Goal: Task Accomplishment & Management: Use online tool/utility

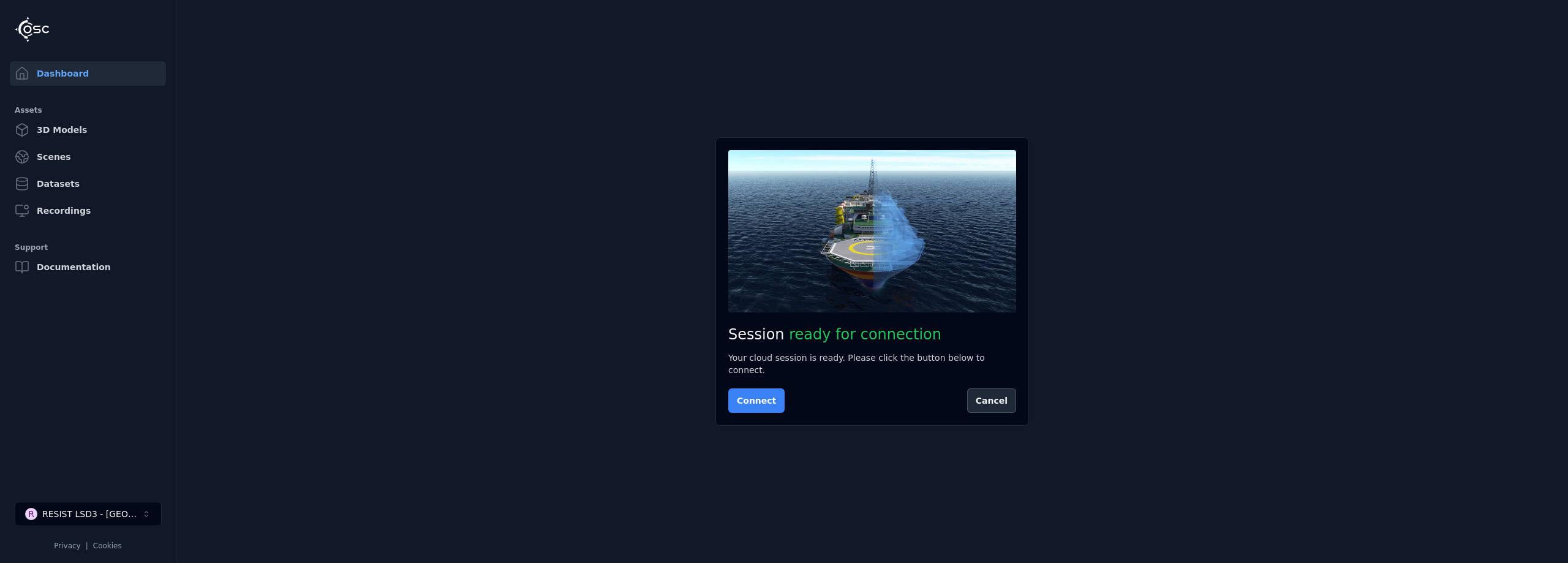
click at [753, 396] on button "Connect" at bounding box center [757, 400] width 57 height 24
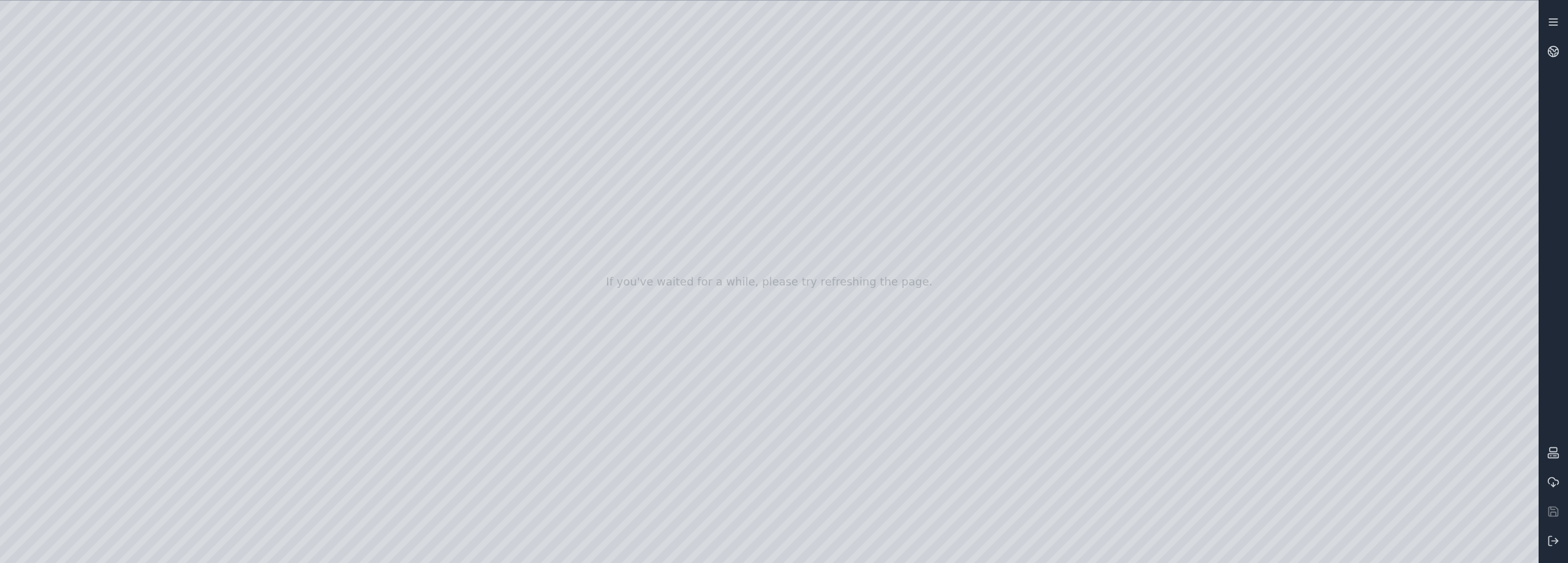
click at [1553, 22] on icon at bounding box center [1553, 22] width 12 height 12
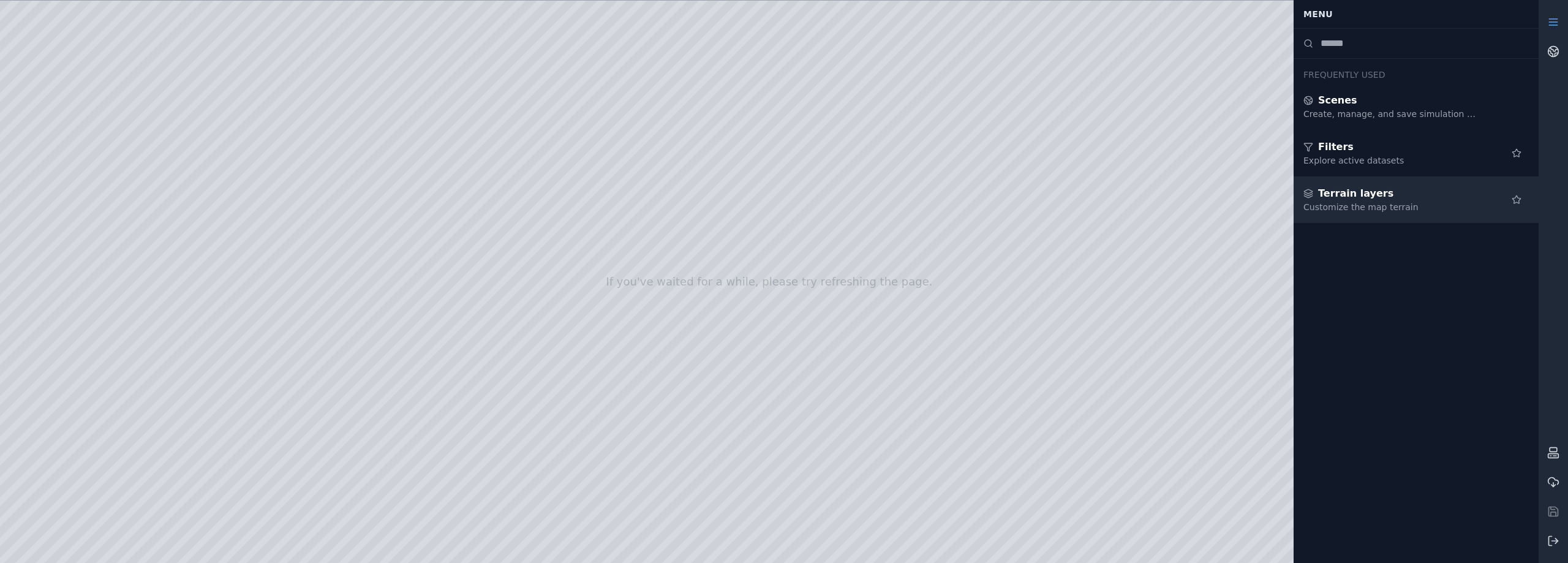
click at [1333, 195] on span "Terrain layers" at bounding box center [1356, 193] width 75 height 15
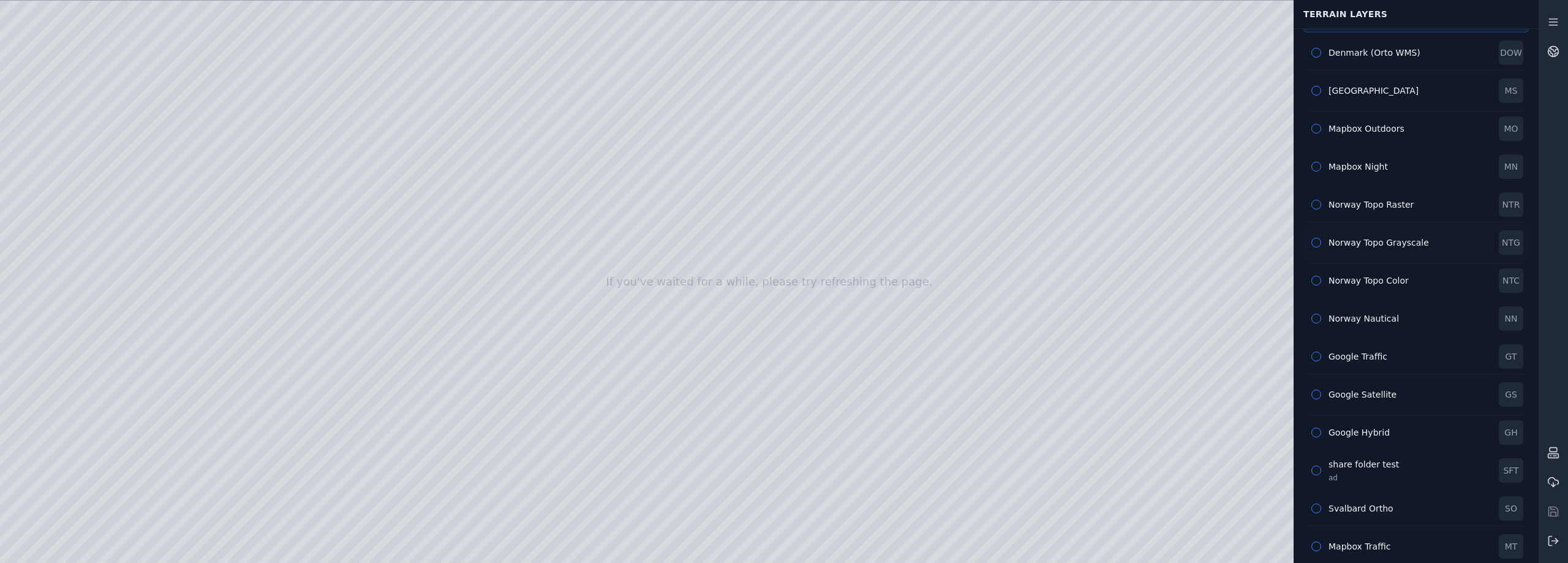
scroll to position [103, 0]
click at [1313, 353] on button "button" at bounding box center [1316, 352] width 10 height 10
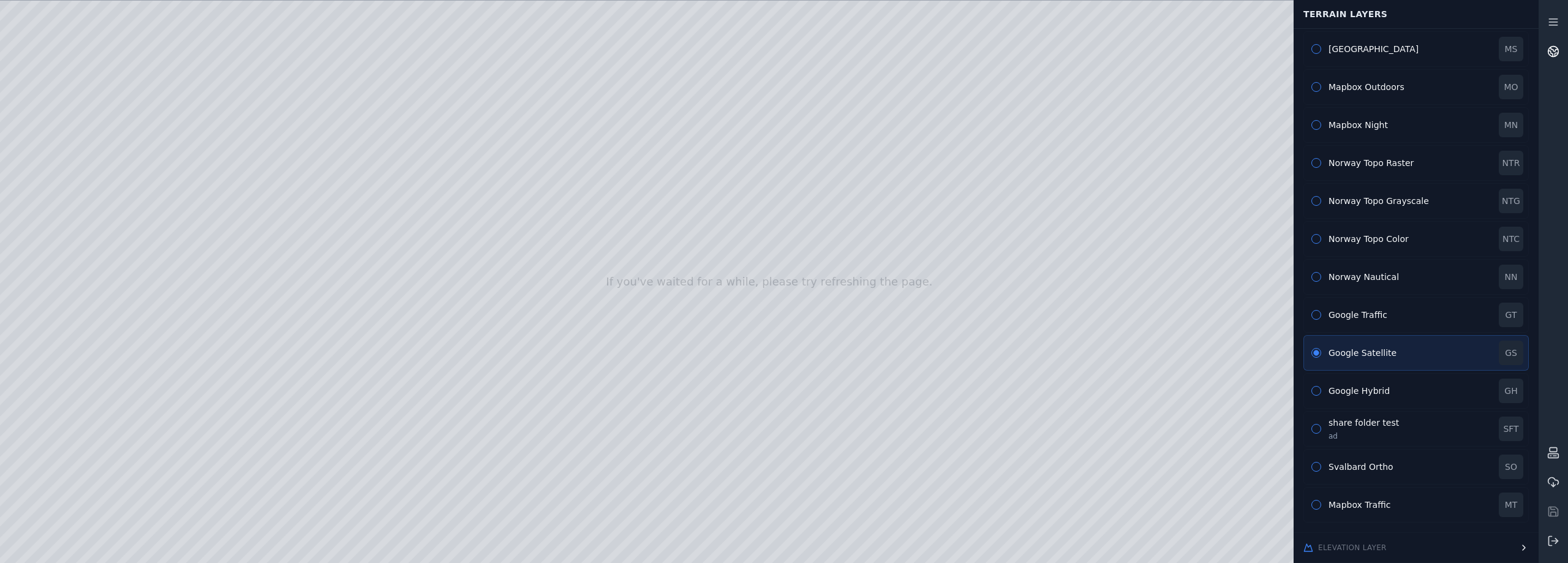
click at [1552, 47] on circle at bounding box center [1554, 51] width 10 height 10
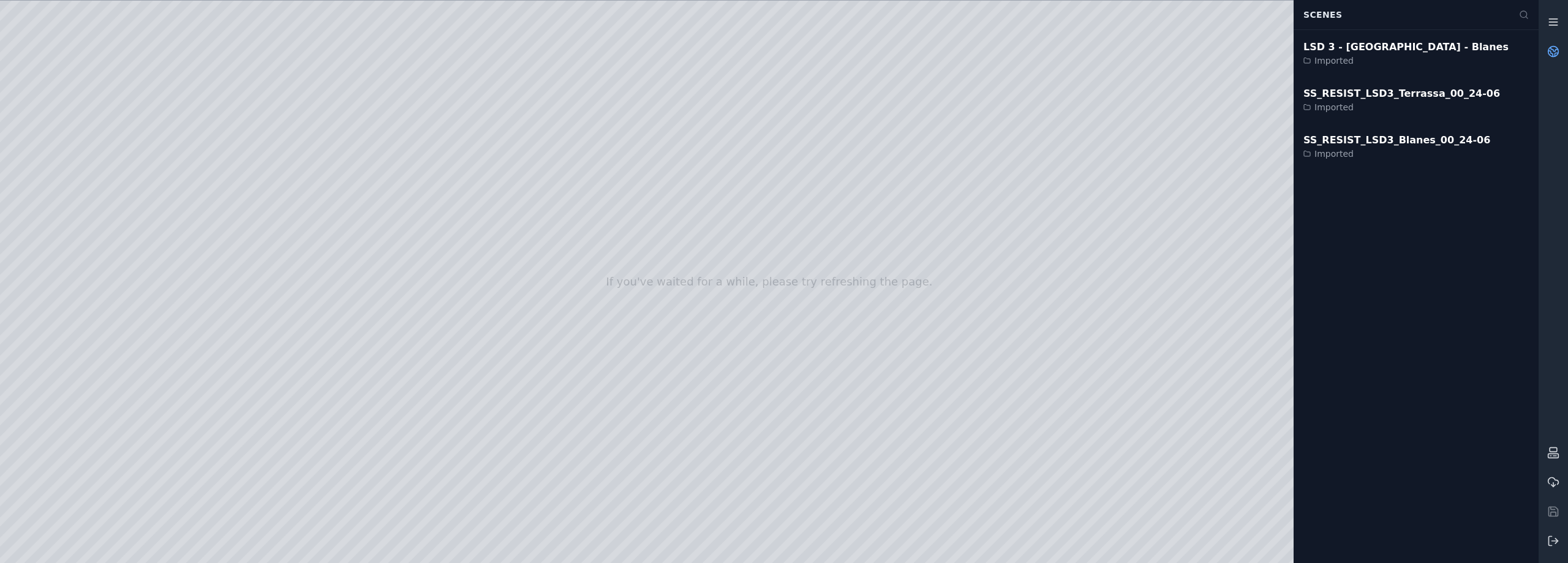
click at [1556, 19] on icon at bounding box center [1553, 22] width 12 height 12
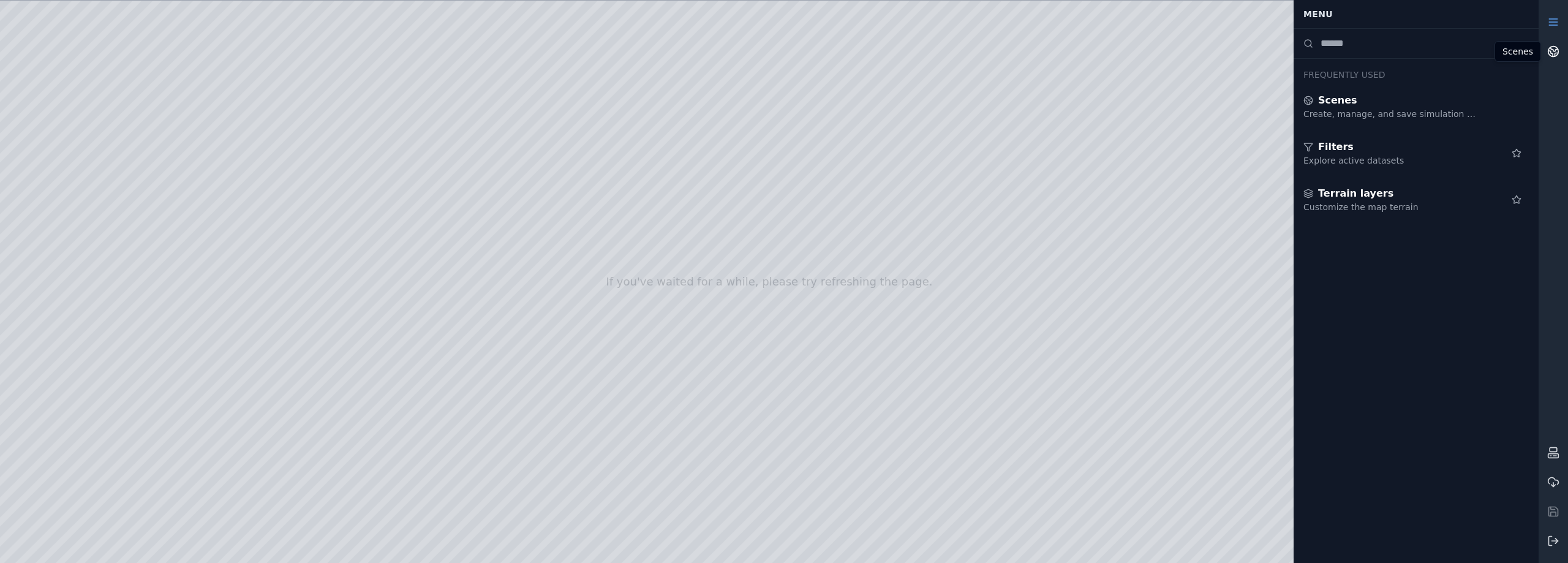
click at [1557, 51] on icon at bounding box center [1553, 51] width 12 height 12
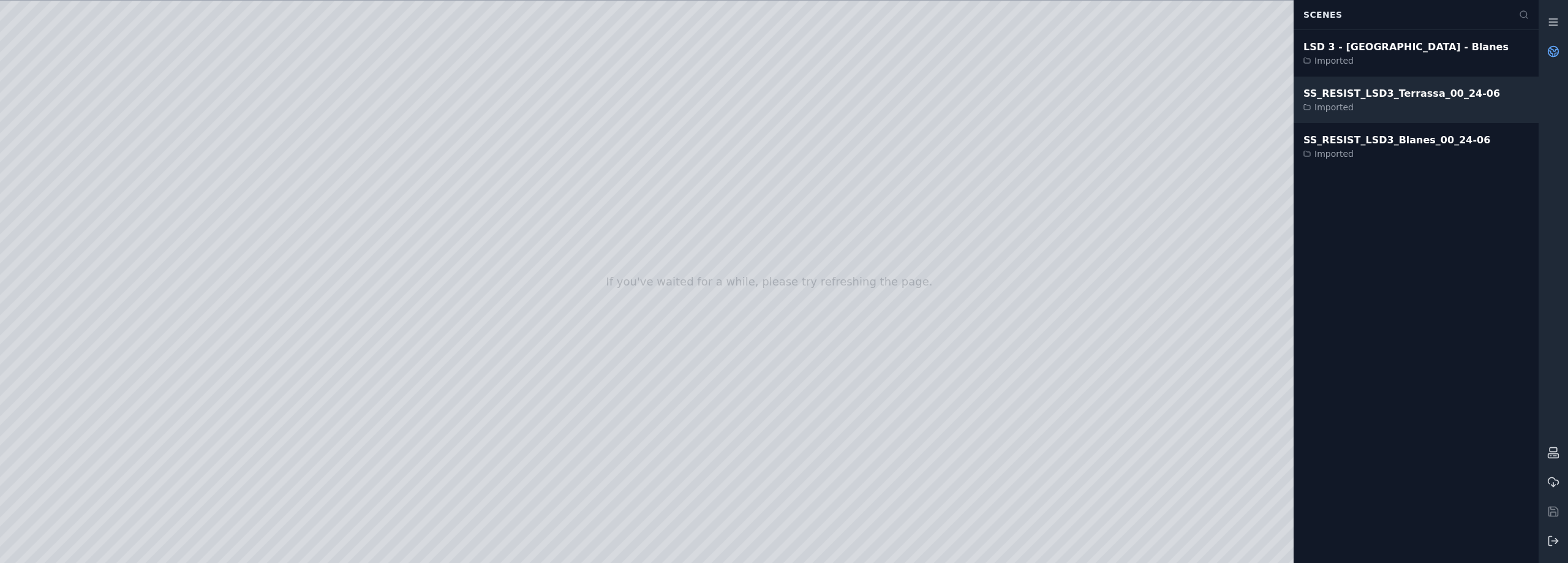
click at [1408, 93] on div "SS_RESIST_LSD3_Terrassa_00_24-06" at bounding box center [1402, 93] width 197 height 15
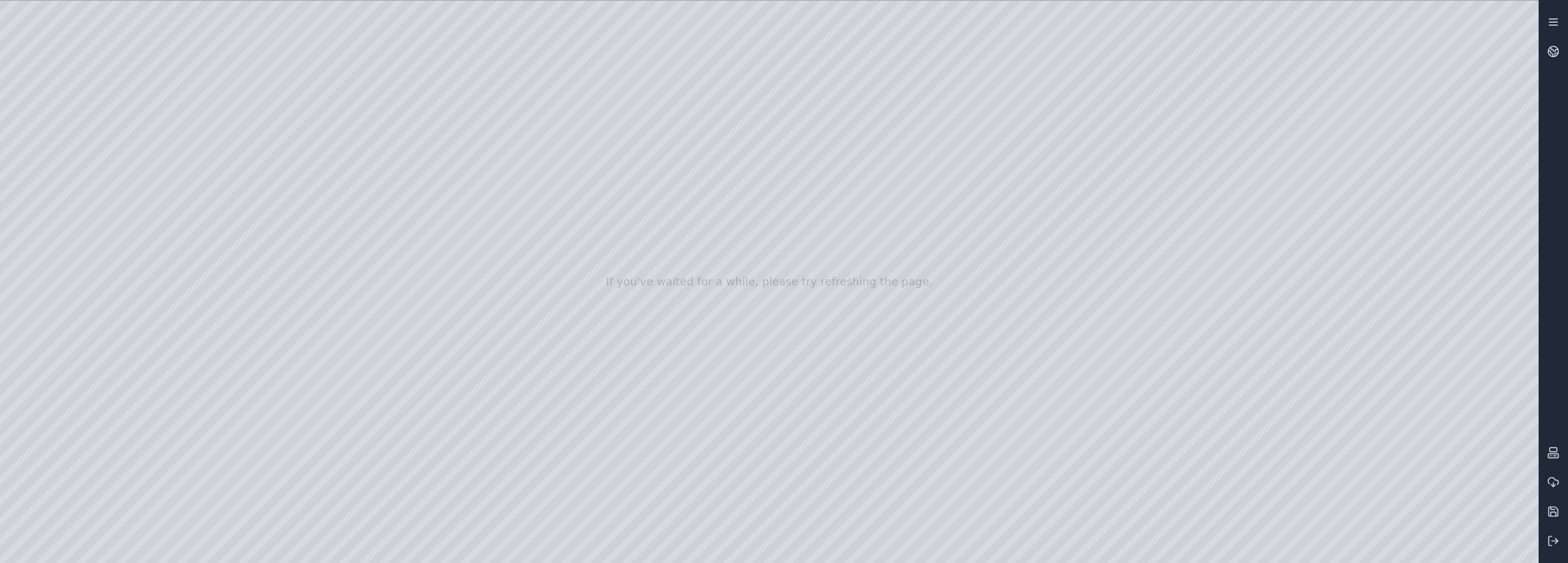
click at [1554, 22] on icon at bounding box center [1553, 22] width 12 height 12
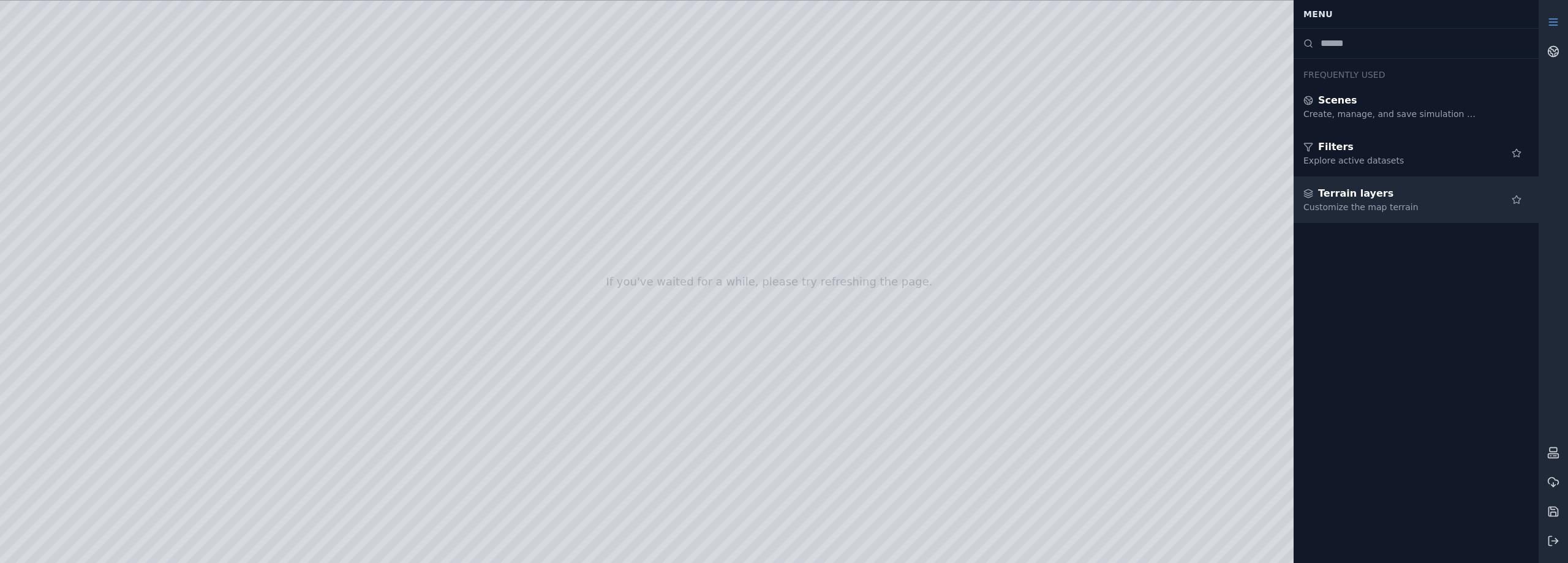
click at [1329, 198] on span "Terrain layers" at bounding box center [1356, 193] width 75 height 15
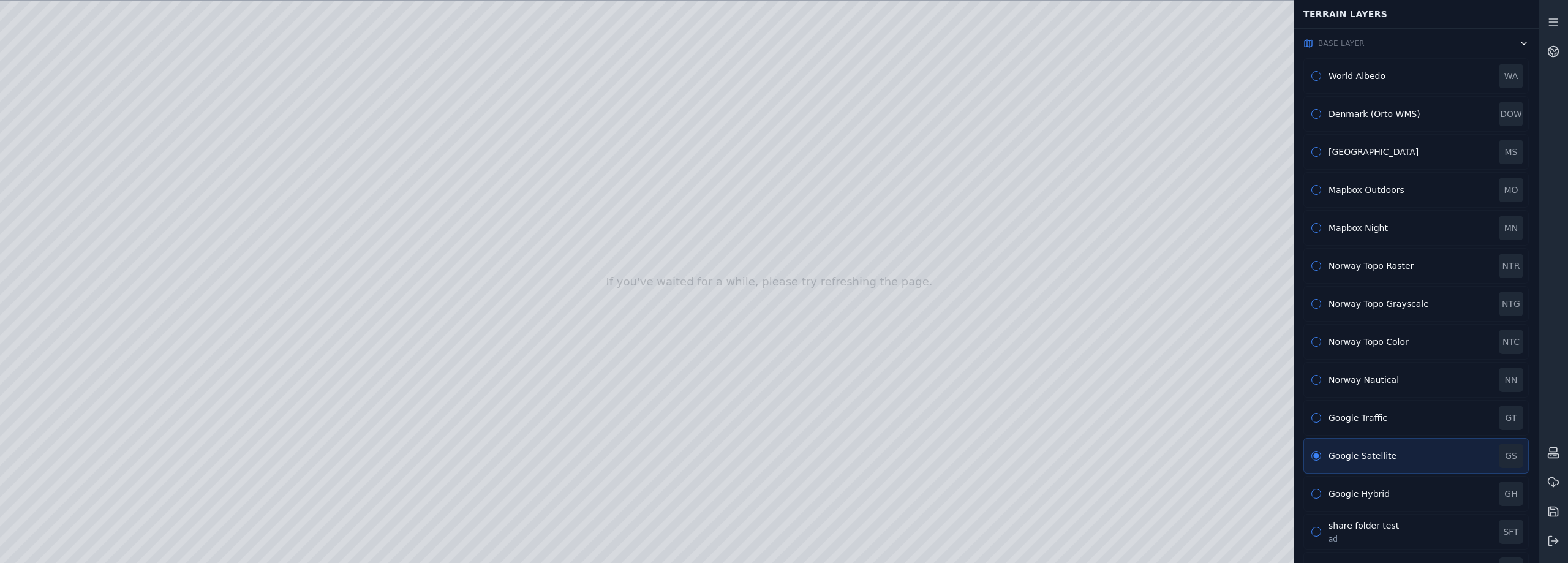
click at [1333, 46] on span "Base Layer" at bounding box center [1342, 43] width 46 height 10
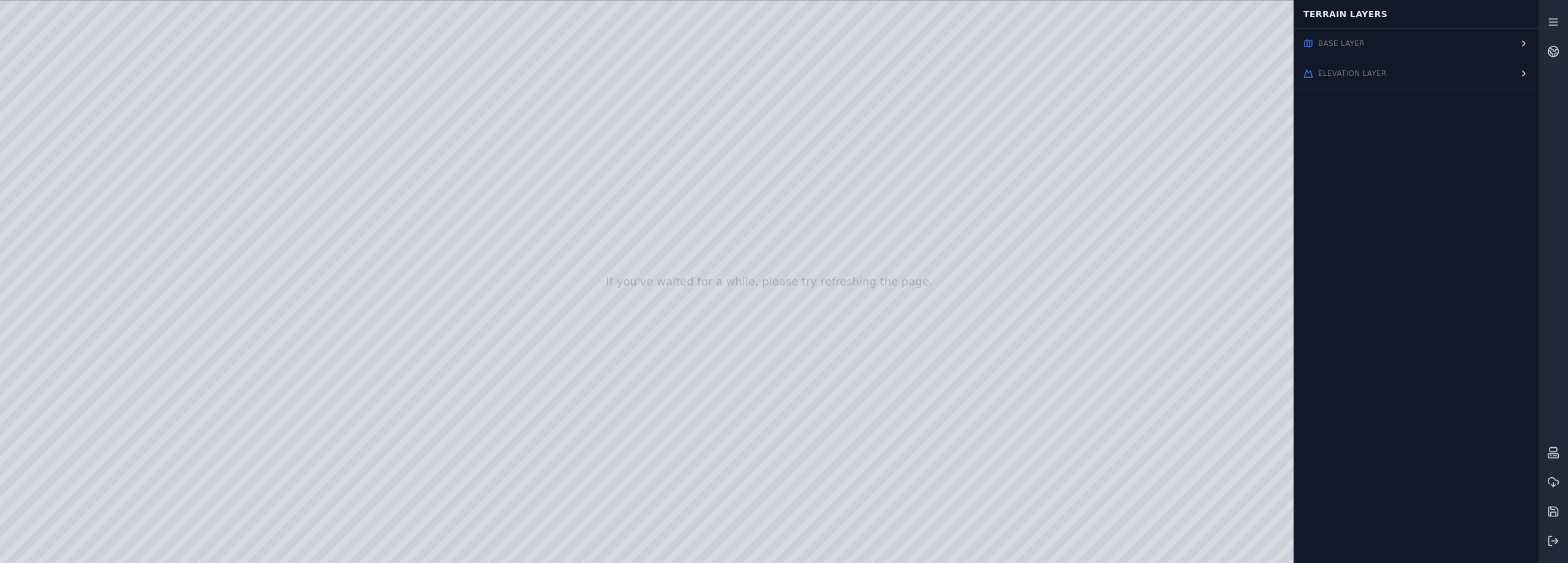
click at [1333, 46] on span "Base Layer" at bounding box center [1342, 43] width 46 height 10
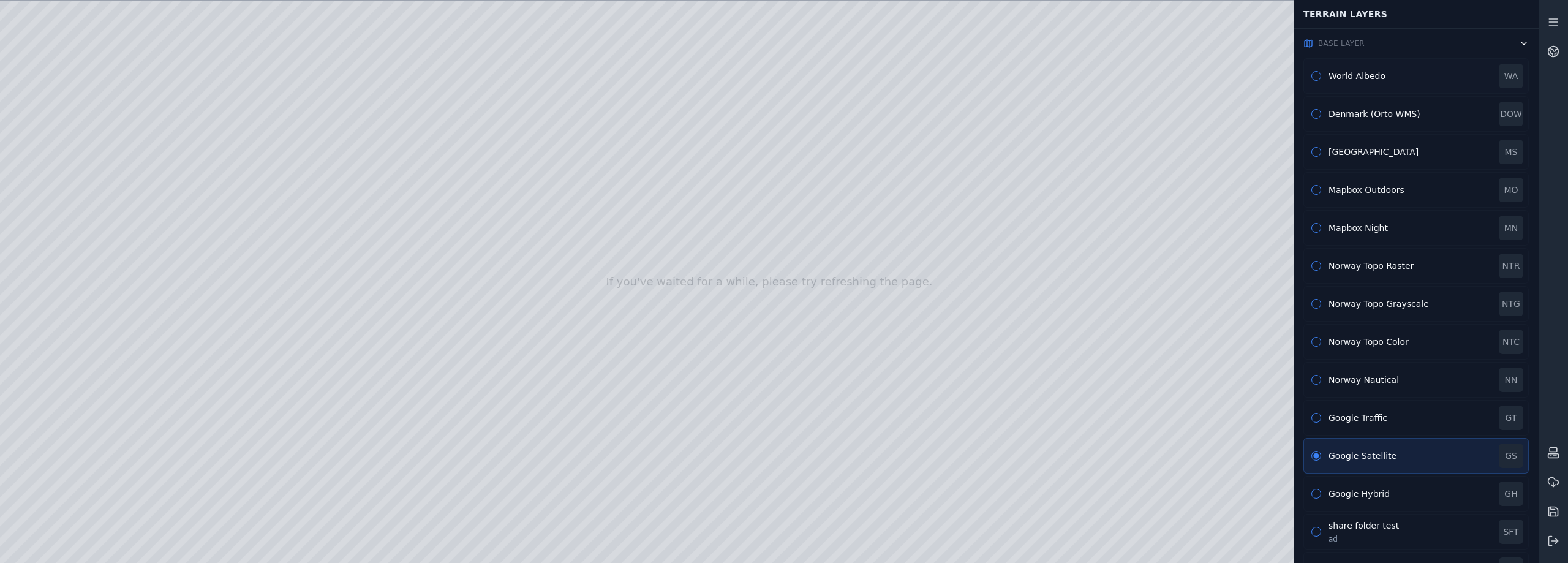
click at [1321, 75] on div "World Albedo WA" at bounding box center [1416, 76] width 226 height 35
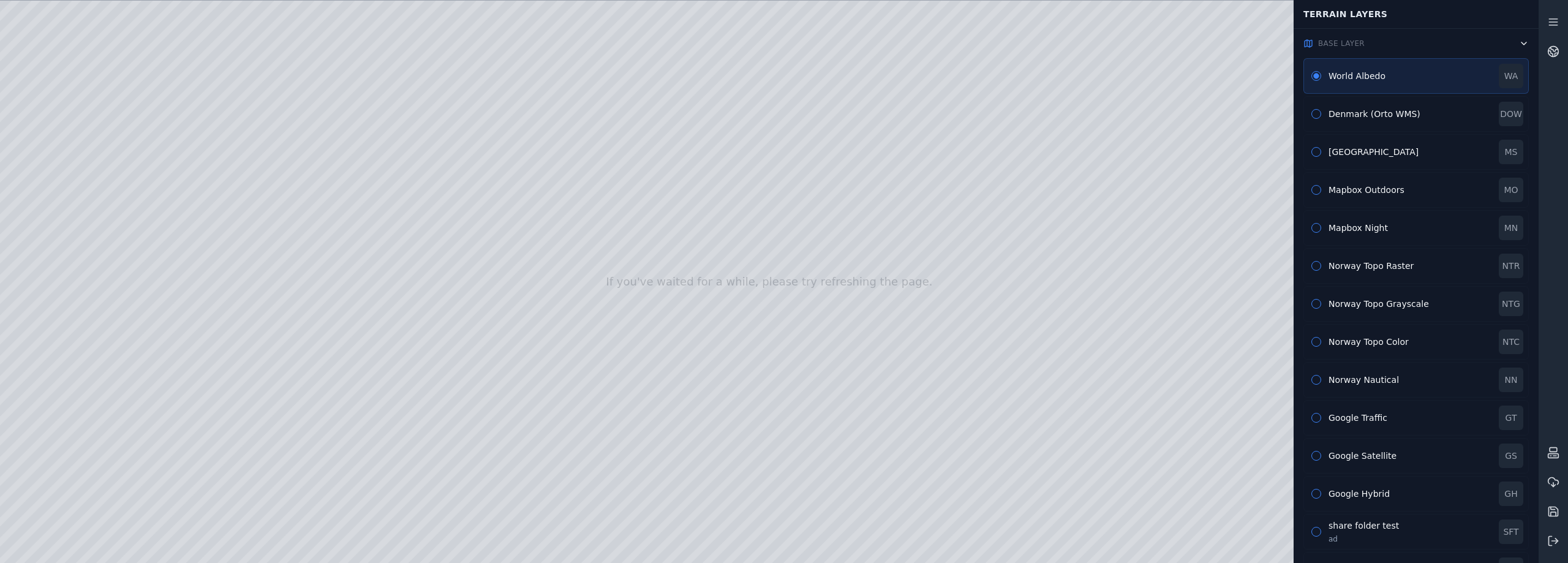
click at [1519, 45] on icon "button" at bounding box center [1524, 43] width 10 height 10
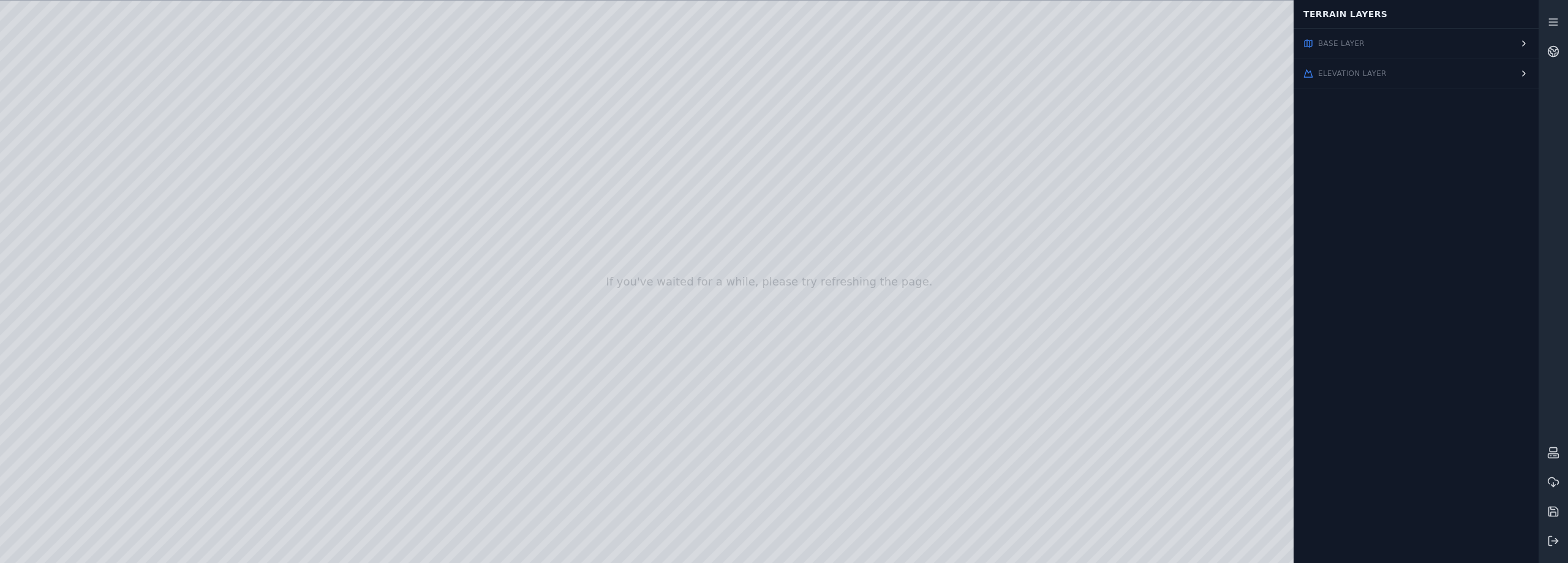
click at [1328, 70] on span "Elevation Layer" at bounding box center [1353, 73] width 69 height 10
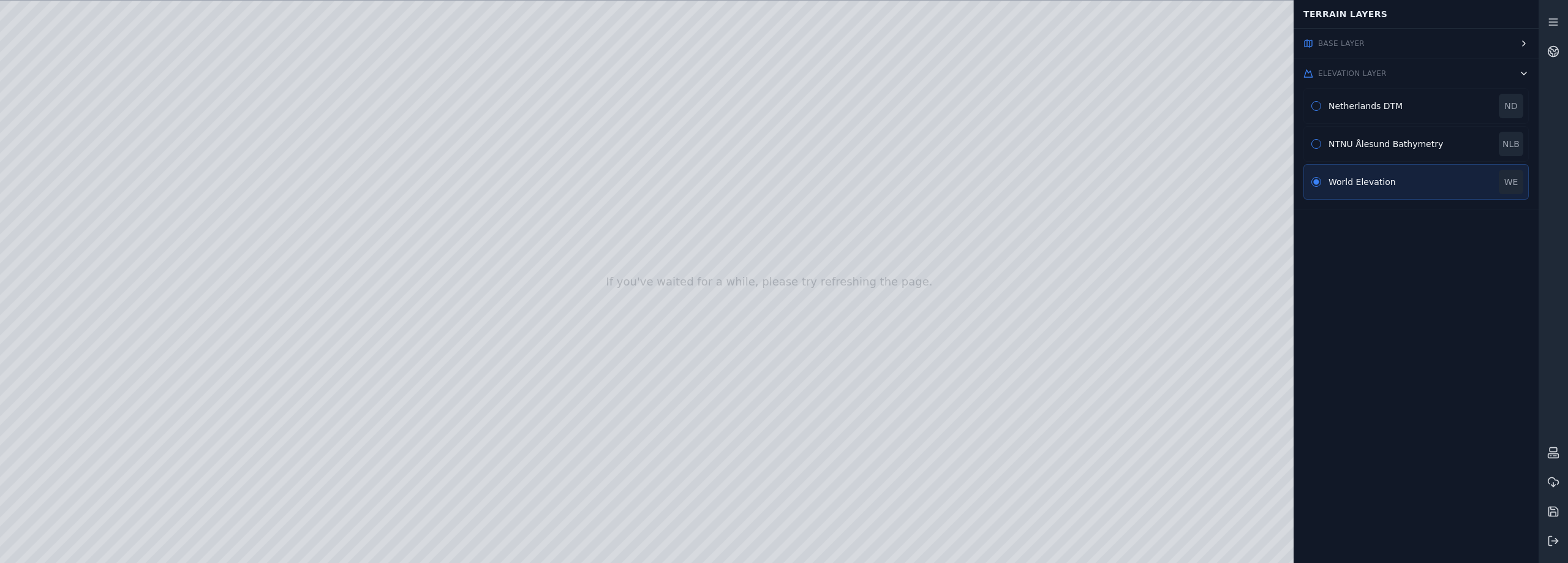
click at [1328, 70] on span "Elevation Layer" at bounding box center [1353, 73] width 69 height 10
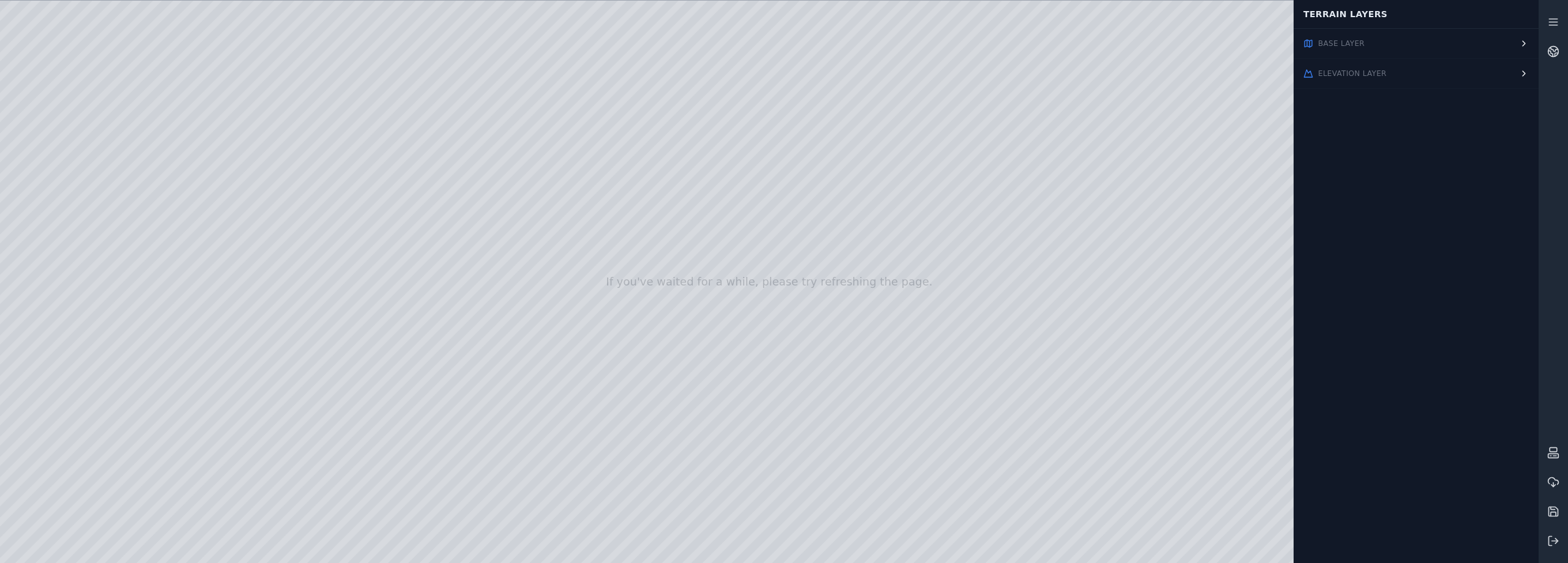
click at [1338, 46] on span "Base Layer" at bounding box center [1342, 43] width 46 height 10
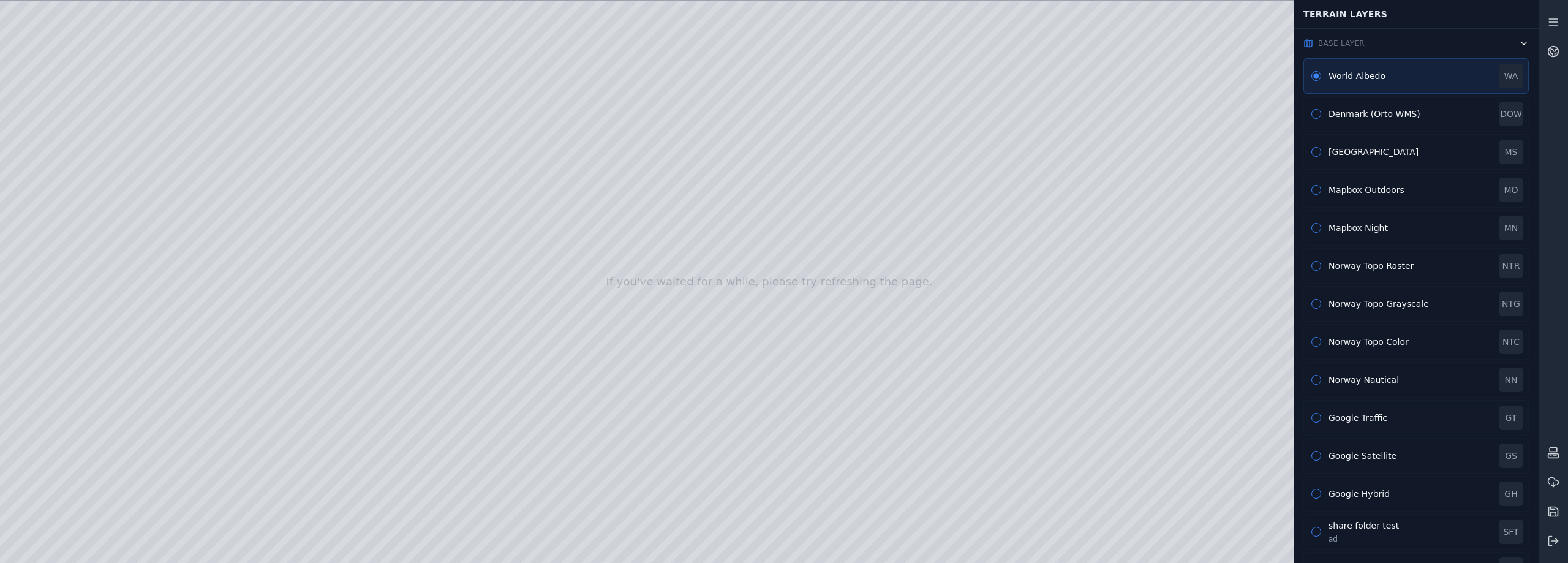
click at [1317, 413] on button "button" at bounding box center [1316, 417] width 10 height 10
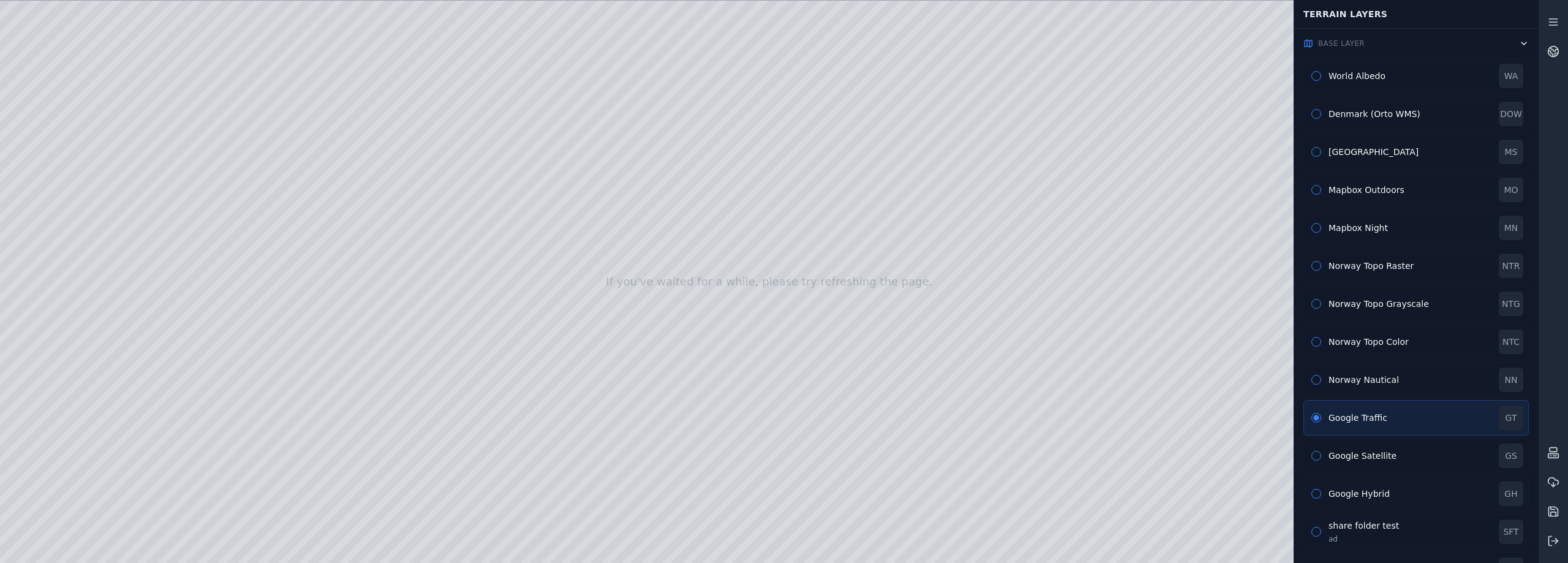
click at [1317, 493] on button "button" at bounding box center [1316, 493] width 10 height 10
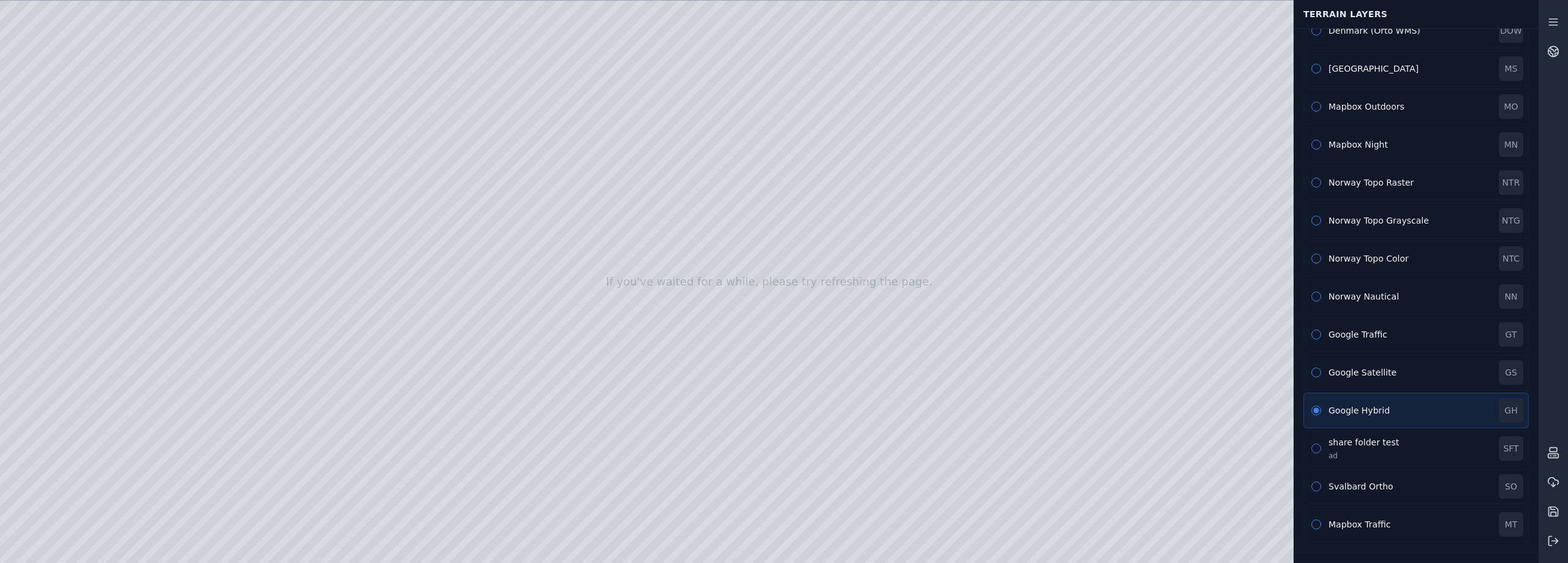
scroll to position [103, 0]
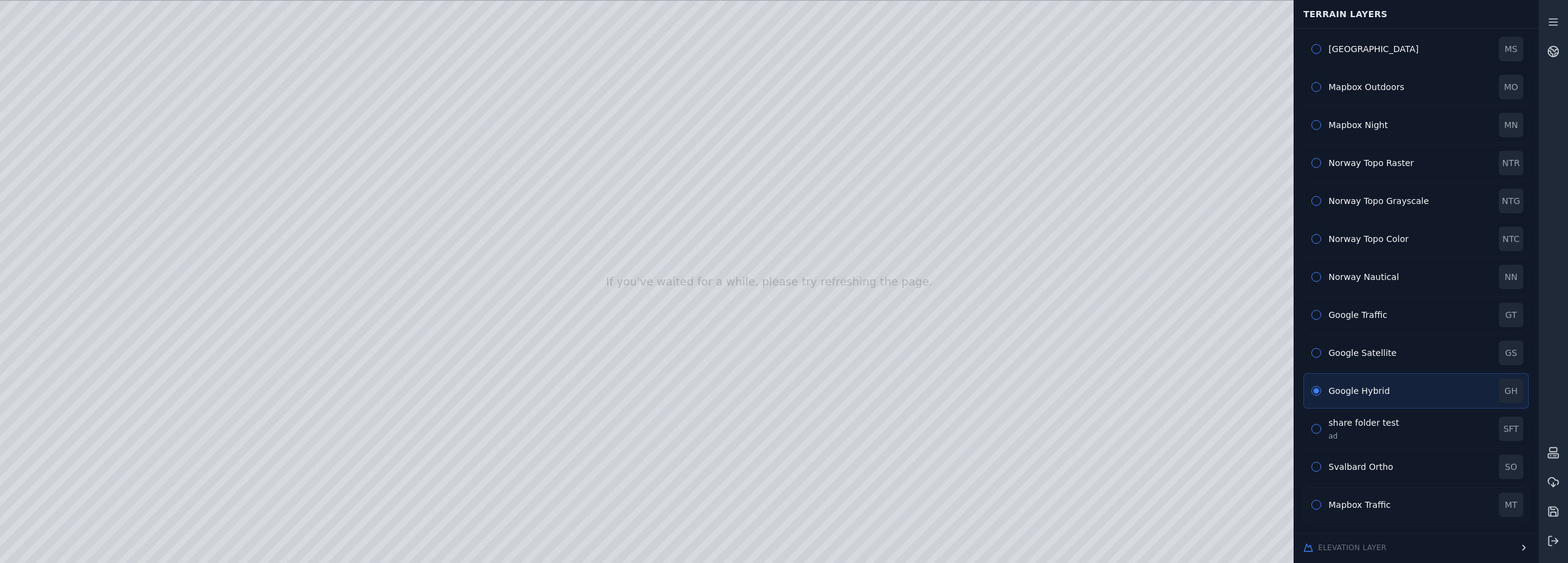
click at [1317, 506] on button "button" at bounding box center [1316, 505] width 10 height 10
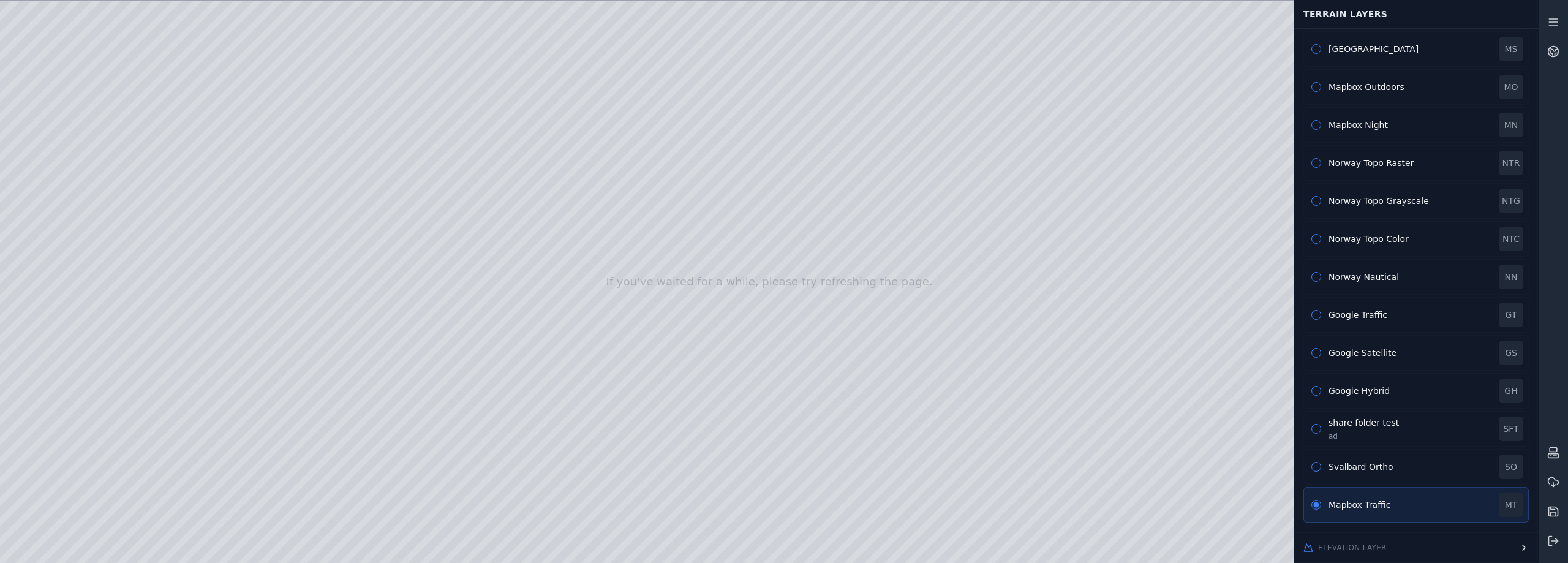
click at [1488, 550] on button "Elevation Layer" at bounding box center [1416, 548] width 245 height 30
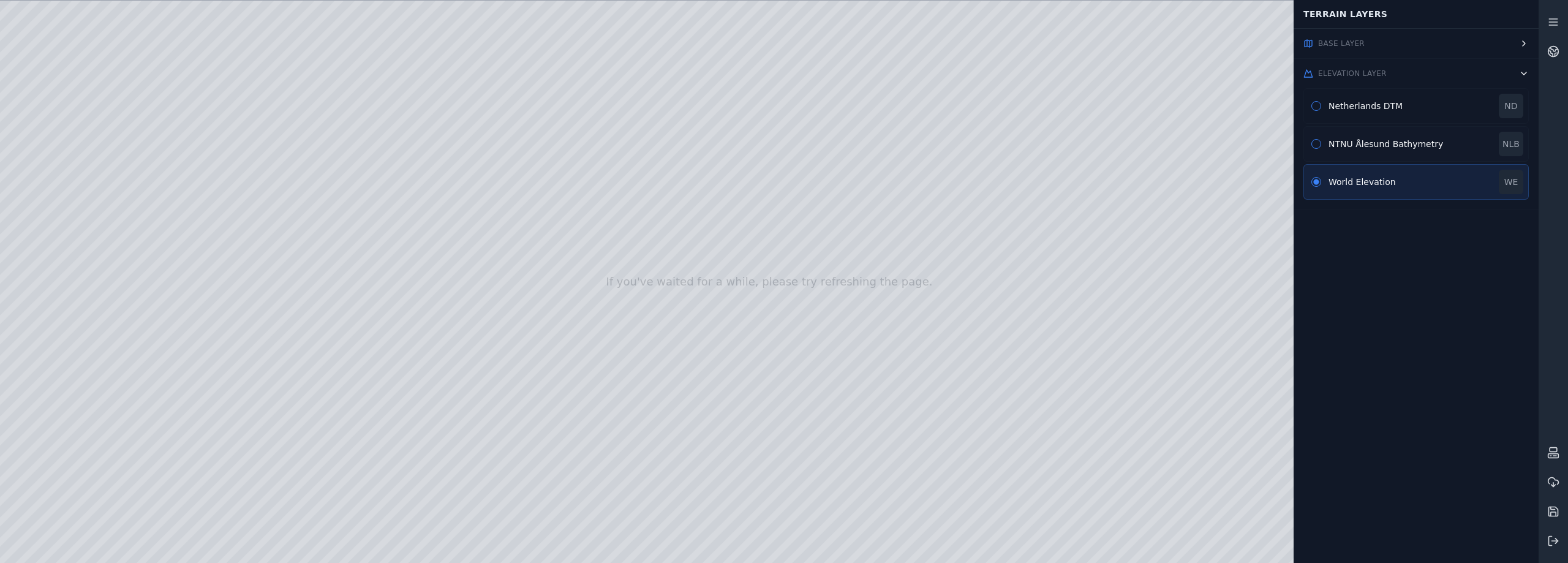
click at [1319, 141] on button "button" at bounding box center [1316, 143] width 10 height 10
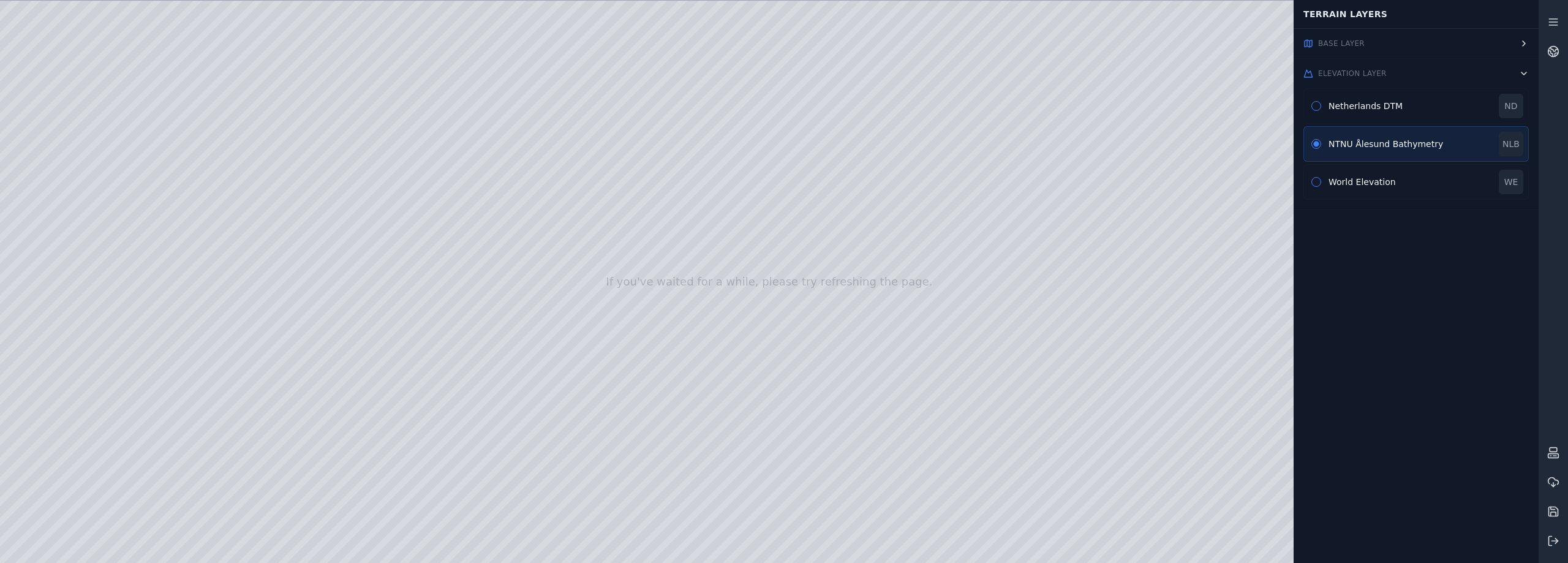
click at [1315, 184] on button "button" at bounding box center [1316, 181] width 10 height 10
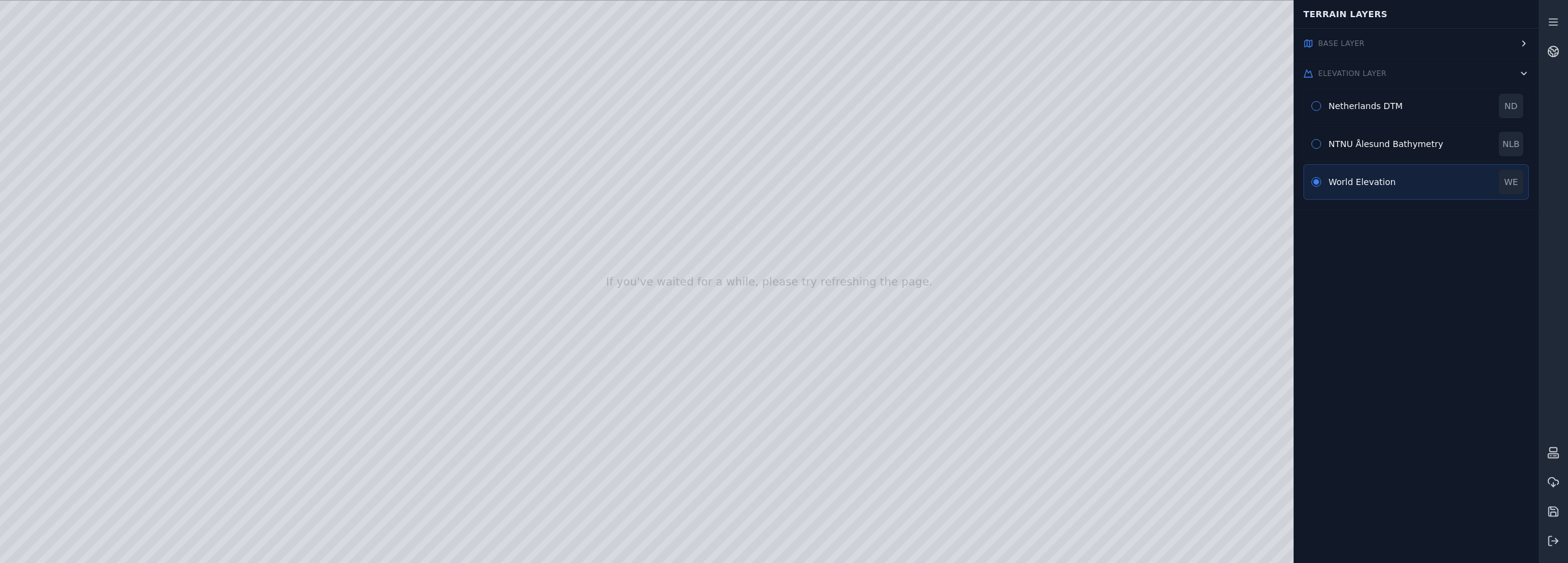
click at [1526, 74] on icon "button" at bounding box center [1524, 73] width 10 height 10
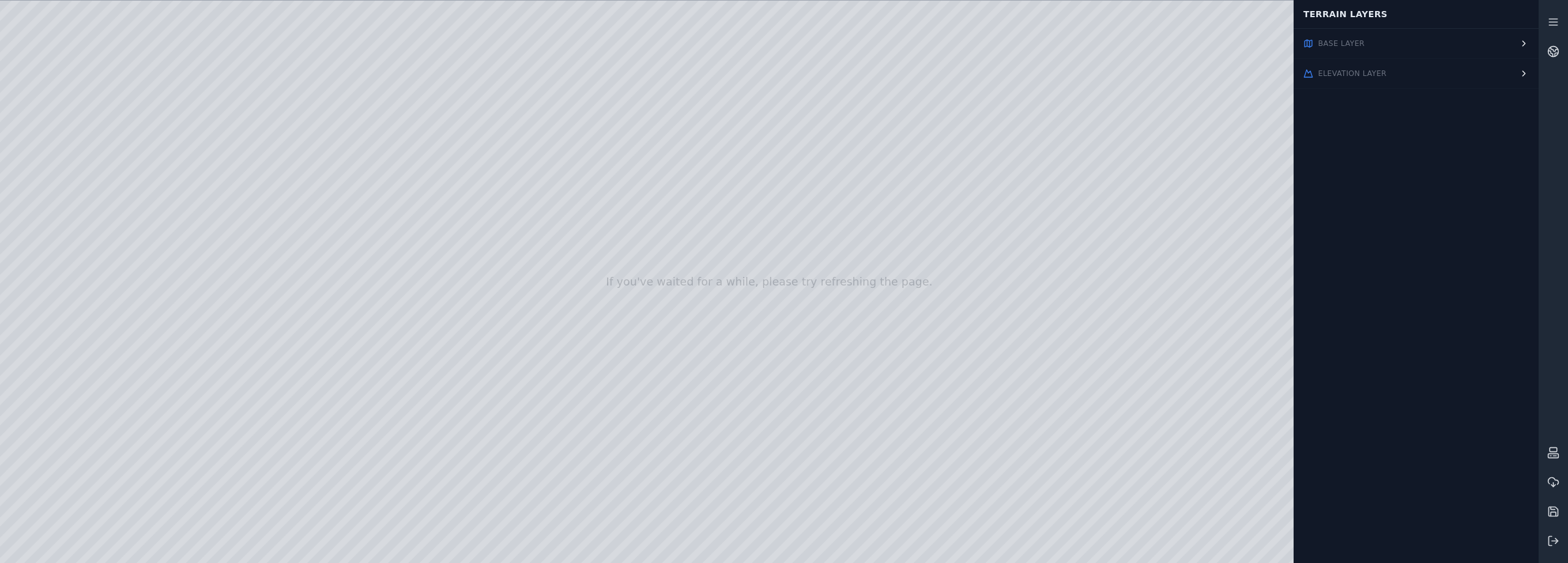
click at [1524, 45] on icon "button" at bounding box center [1524, 44] width 3 height 5
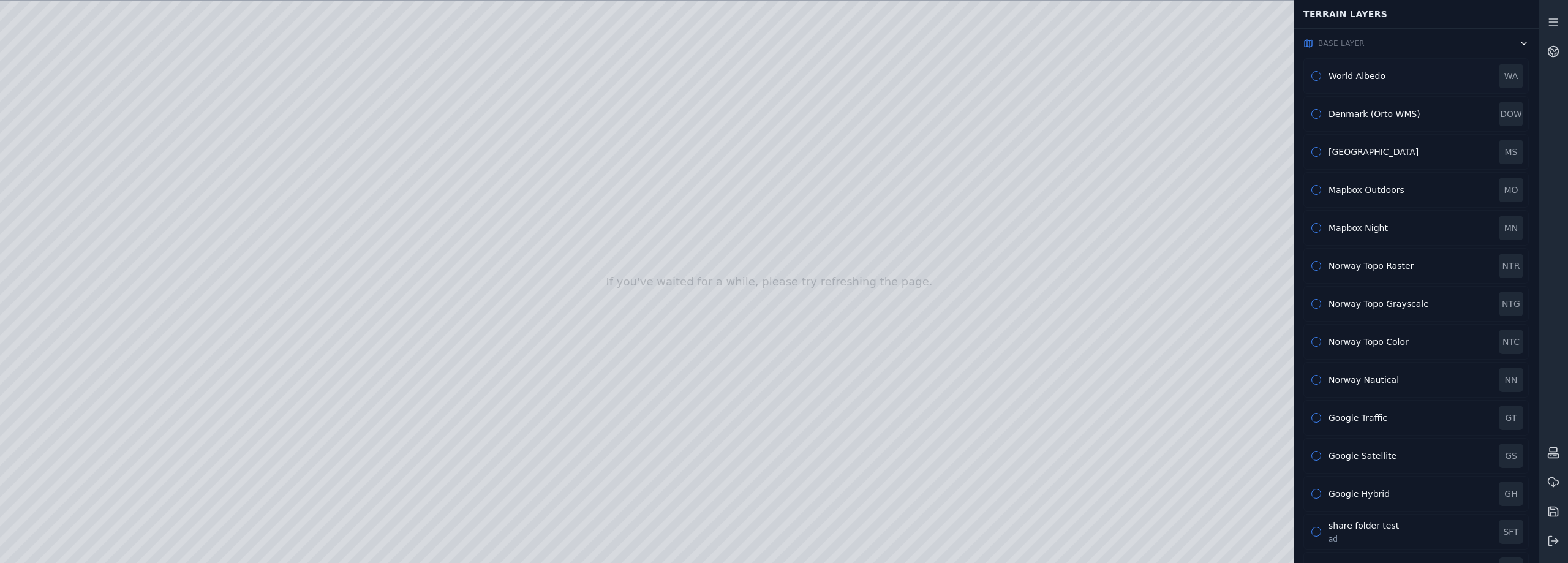
click at [1317, 71] on button "button" at bounding box center [1316, 76] width 10 height 10
type button "WORLD_ALBEDO"
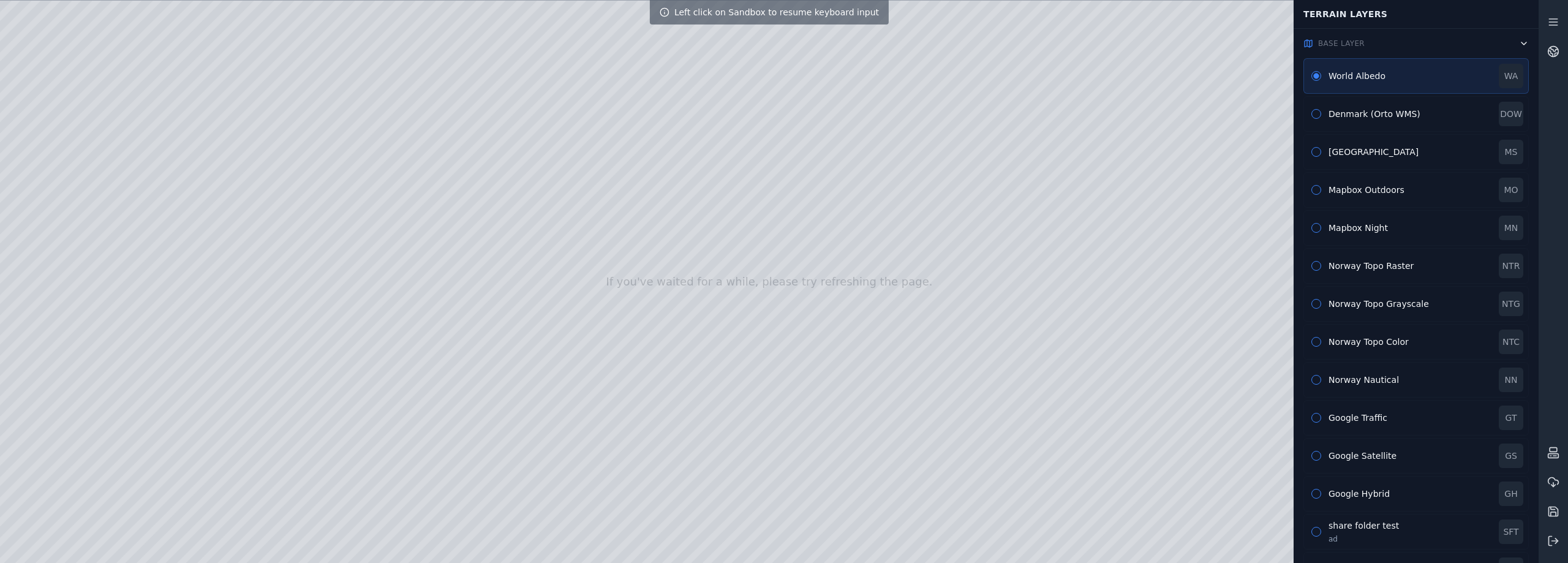
drag, startPoint x: 901, startPoint y: 245, endPoint x: 954, endPoint y: 287, distance: 67.6
click at [954, 287] on div at bounding box center [770, 282] width 1539 height 562
click at [1319, 155] on button "button" at bounding box center [1316, 152] width 10 height 10
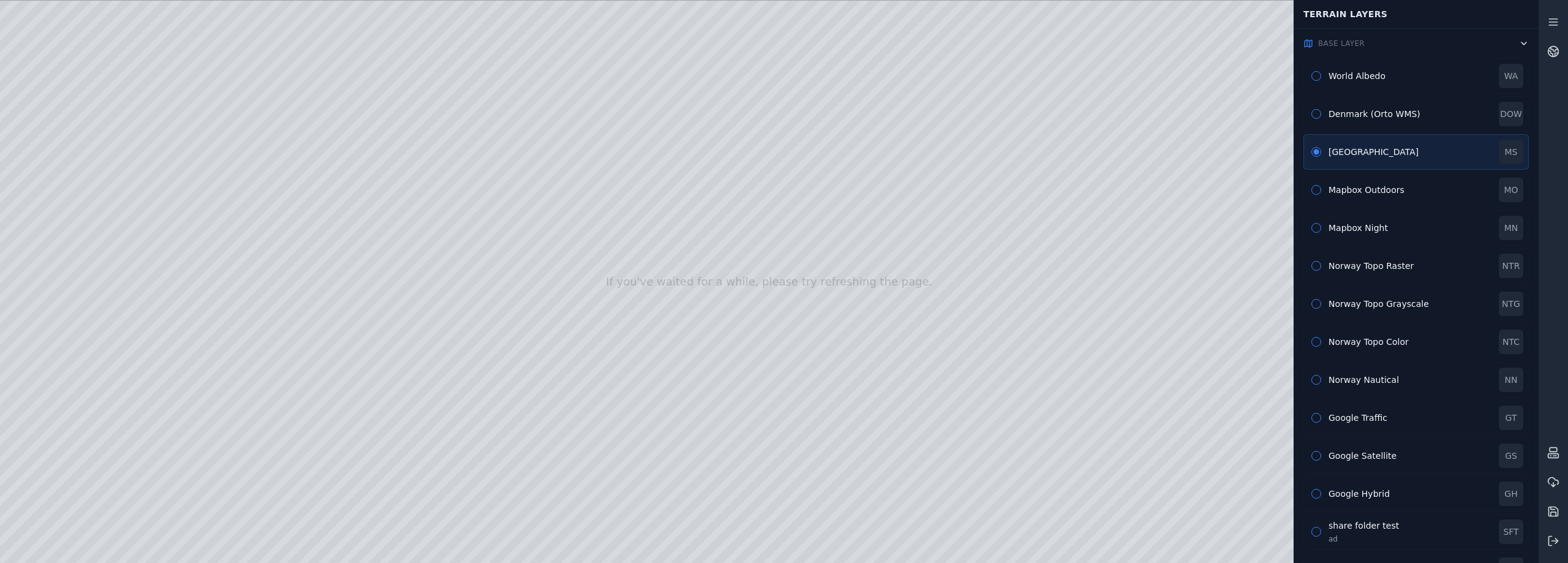
click at [1281, 547] on div at bounding box center [770, 282] width 1539 height 562
click at [1250, 318] on div at bounding box center [770, 282] width 1539 height 562
click at [1554, 22] on icon at bounding box center [1553, 22] width 12 height 12
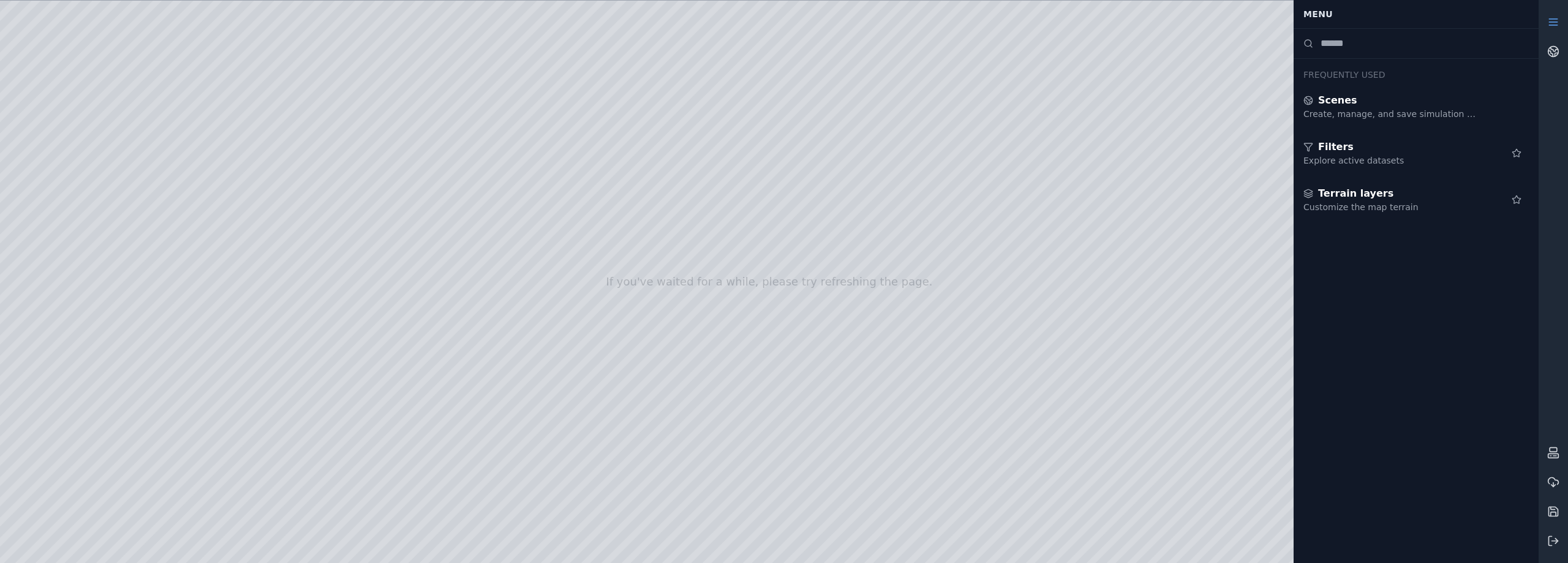
click at [1547, 26] on icon at bounding box center [1553, 22] width 12 height 12
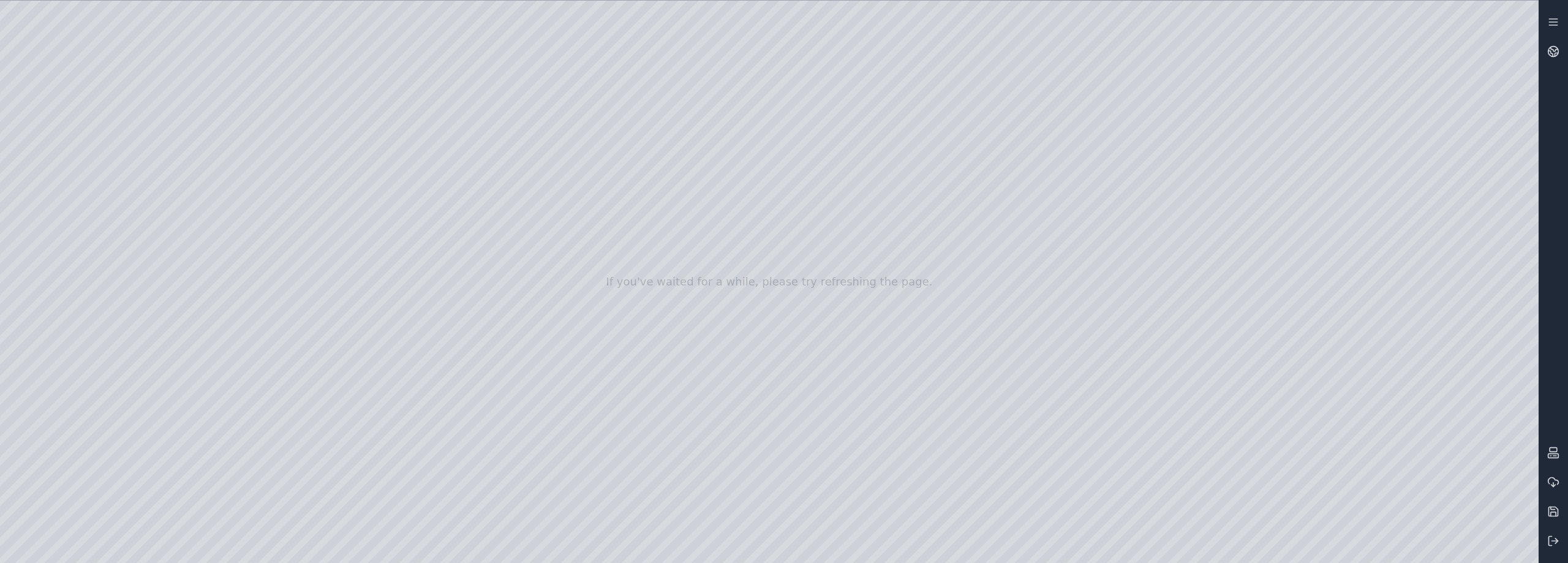
click at [1362, 420] on div at bounding box center [770, 282] width 1539 height 562
click at [1521, 416] on div at bounding box center [770, 282] width 1539 height 562
click at [1437, 285] on div at bounding box center [770, 282] width 1539 height 562
click at [1363, 239] on div at bounding box center [770, 282] width 1539 height 562
click at [1434, 348] on div at bounding box center [770, 282] width 1539 height 562
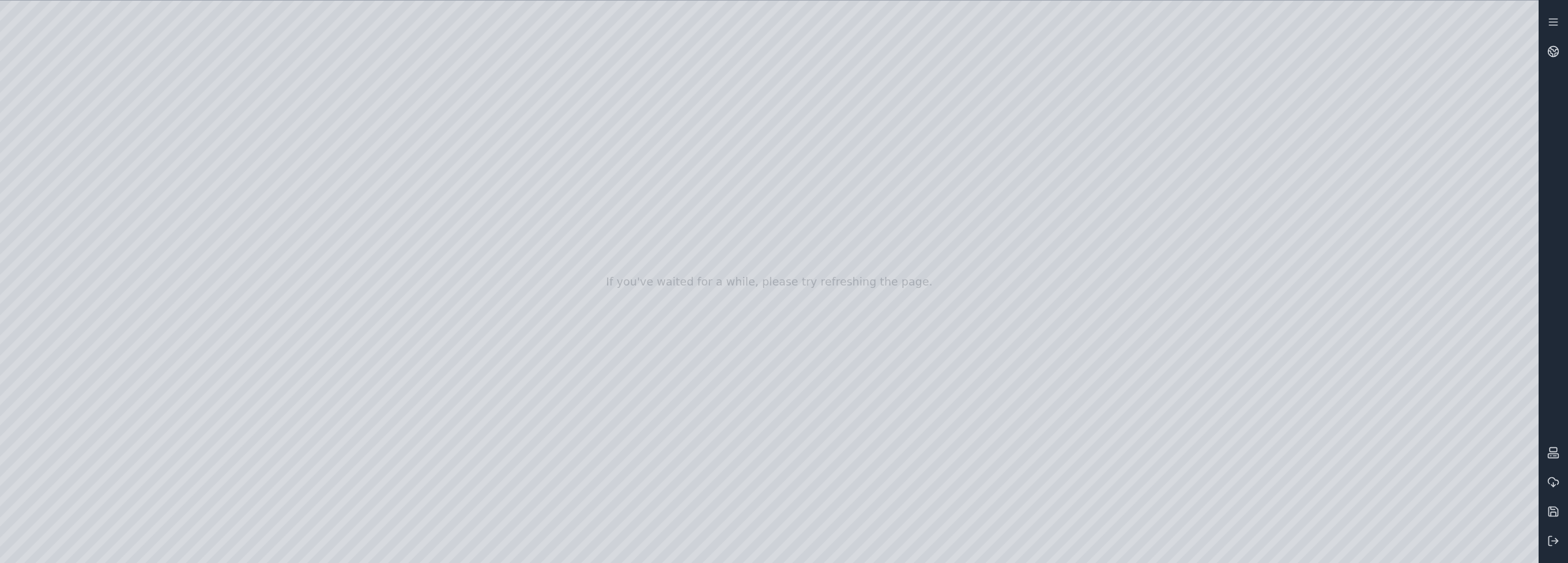
click at [1434, 348] on div at bounding box center [770, 282] width 1539 height 562
click at [1516, 385] on div at bounding box center [770, 282] width 1539 height 562
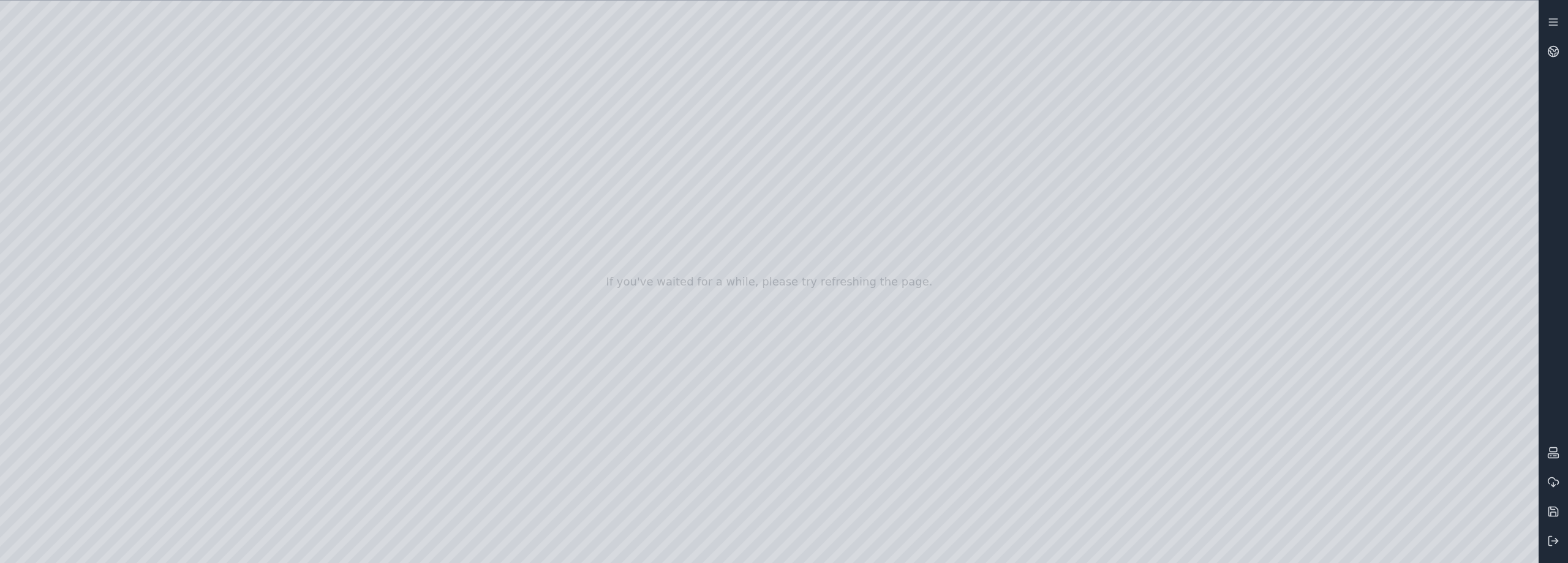
click at [33, 118] on div at bounding box center [770, 282] width 1539 height 562
click at [50, 187] on div at bounding box center [770, 282] width 1539 height 562
click at [145, 90] on div at bounding box center [770, 282] width 1539 height 562
click at [123, 92] on div at bounding box center [770, 282] width 1539 height 562
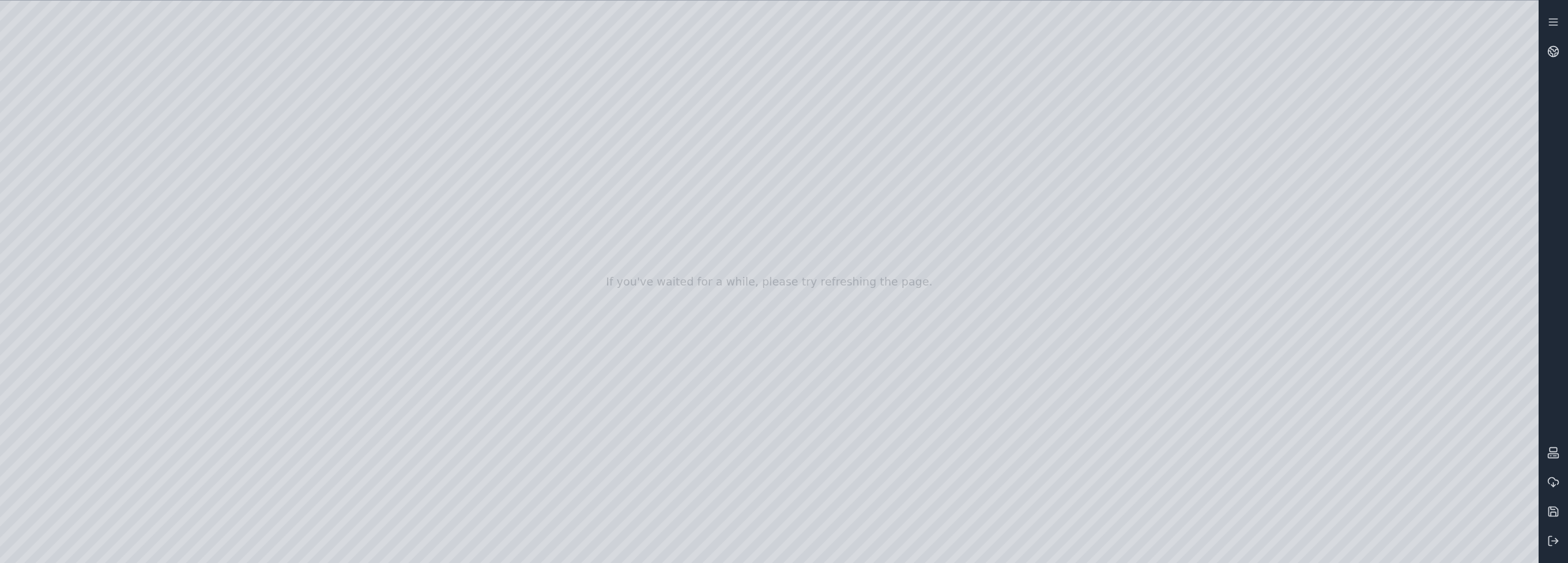
click at [234, 60] on div at bounding box center [770, 282] width 1539 height 562
click at [232, 67] on div at bounding box center [770, 282] width 1539 height 562
drag, startPoint x: 877, startPoint y: 262, endPoint x: 991, endPoint y: 263, distance: 114.0
click at [991, 263] on div at bounding box center [770, 282] width 1539 height 562
drag, startPoint x: 836, startPoint y: 298, endPoint x: 874, endPoint y: 288, distance: 39.3
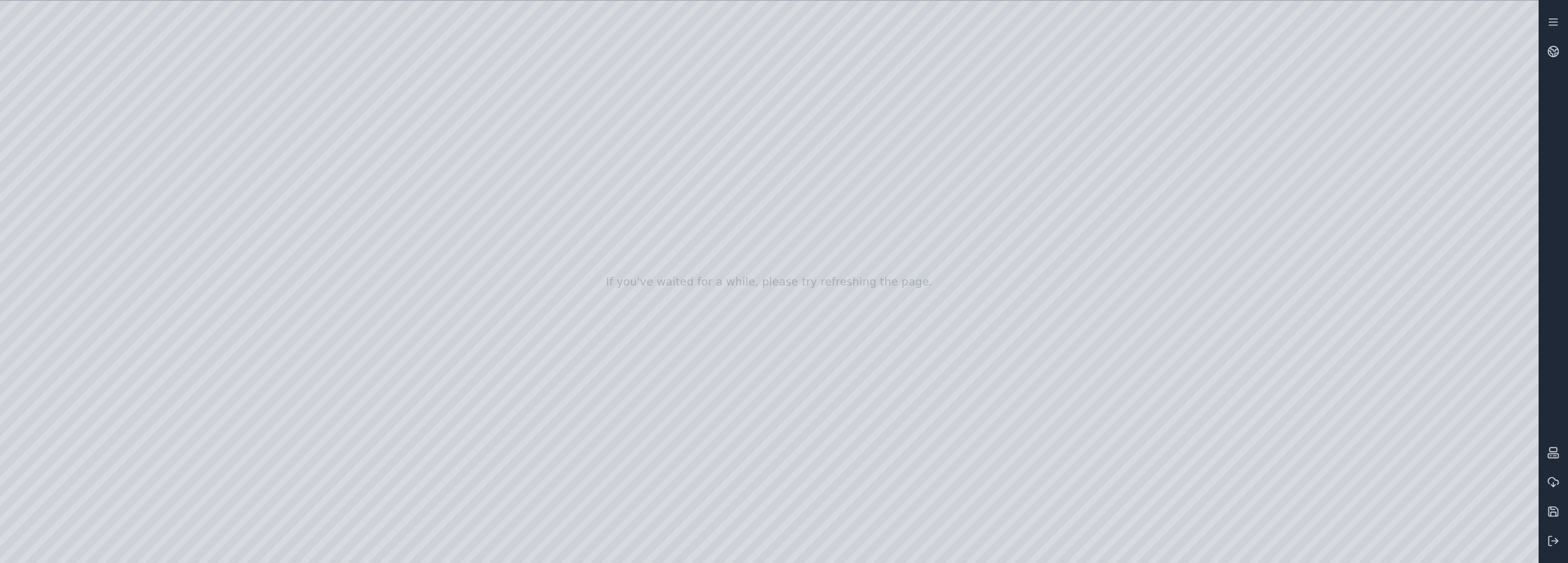
click at [874, 288] on div at bounding box center [770, 282] width 1539 height 562
drag, startPoint x: 874, startPoint y: 288, endPoint x: 915, endPoint y: 282, distance: 41.4
drag, startPoint x: 913, startPoint y: 282, endPoint x: 799, endPoint y: 278, distance: 114.1
drag, startPoint x: 923, startPoint y: 254, endPoint x: 935, endPoint y: 256, distance: 12.2
click at [935, 256] on div at bounding box center [770, 282] width 1539 height 562
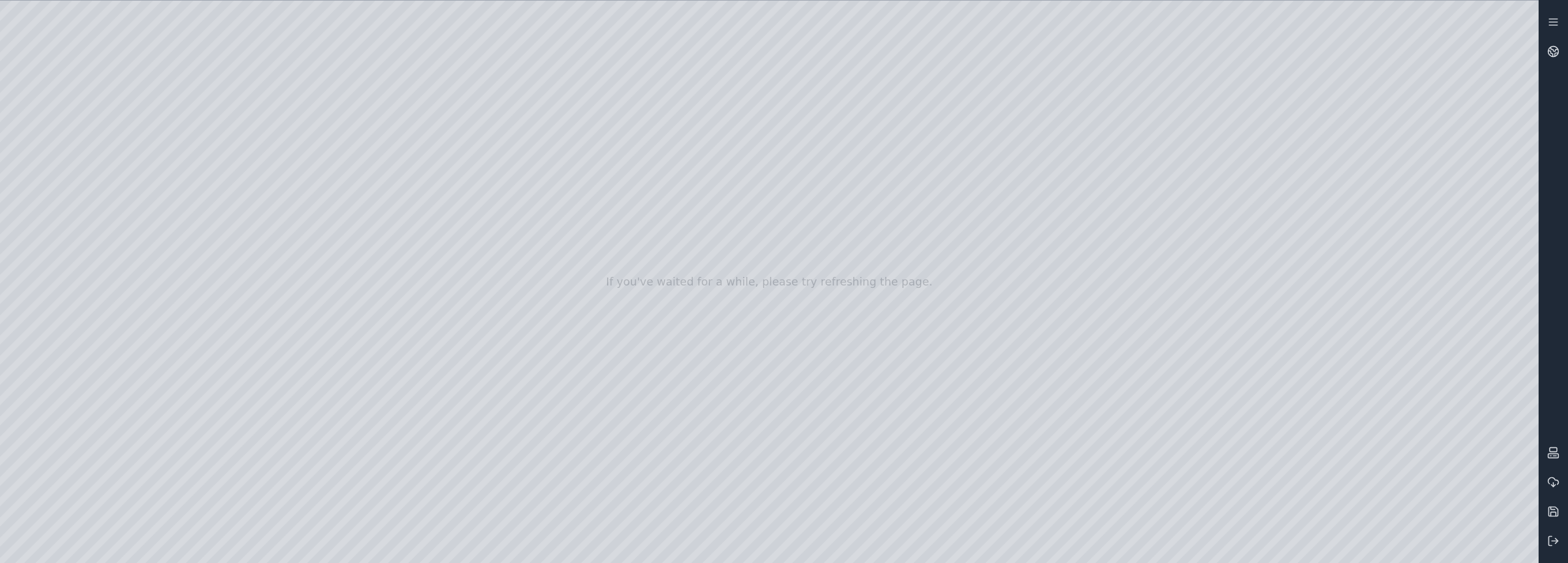
drag, startPoint x: 935, startPoint y: 256, endPoint x: 818, endPoint y: 240, distance: 118.1
click at [57, 201] on div at bounding box center [770, 282] width 1539 height 562
click at [253, 176] on div at bounding box center [770, 282] width 1539 height 562
click at [254, 206] on div at bounding box center [770, 282] width 1539 height 562
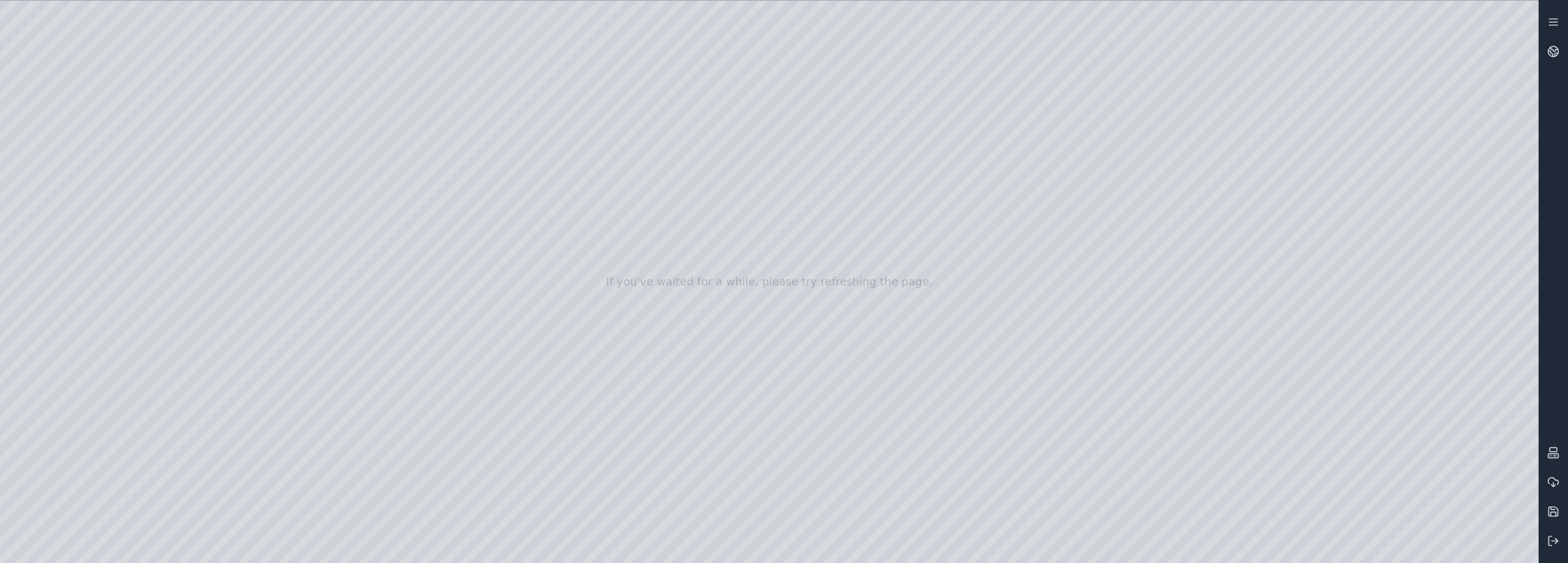
click at [254, 206] on div at bounding box center [770, 282] width 1539 height 562
click at [66, 141] on div at bounding box center [770, 282] width 1539 height 562
click at [62, 145] on div at bounding box center [770, 282] width 1539 height 562
click at [55, 251] on div at bounding box center [770, 282] width 1539 height 562
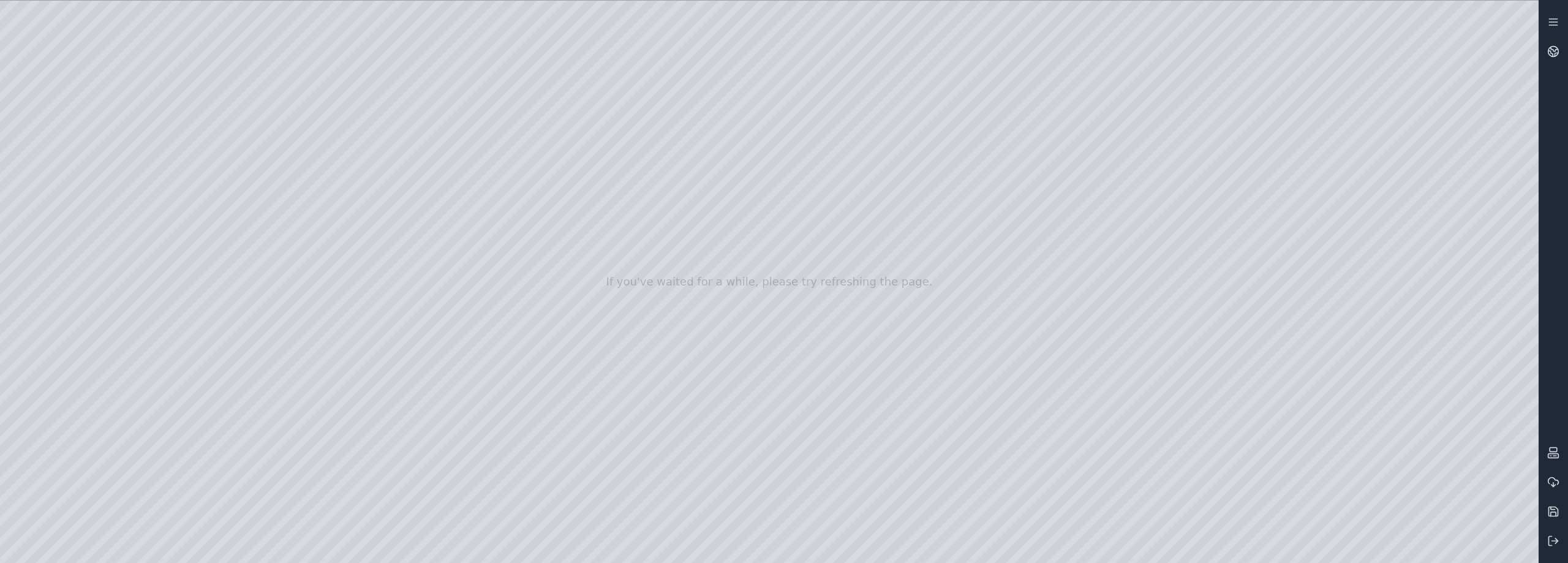
click at [59, 210] on div at bounding box center [770, 282] width 1539 height 562
click at [125, 73] on div at bounding box center [770, 282] width 1539 height 562
click at [138, 120] on div at bounding box center [770, 282] width 1539 height 562
click at [377, 166] on div at bounding box center [770, 282] width 1539 height 562
click at [1527, 423] on div at bounding box center [770, 282] width 1539 height 562
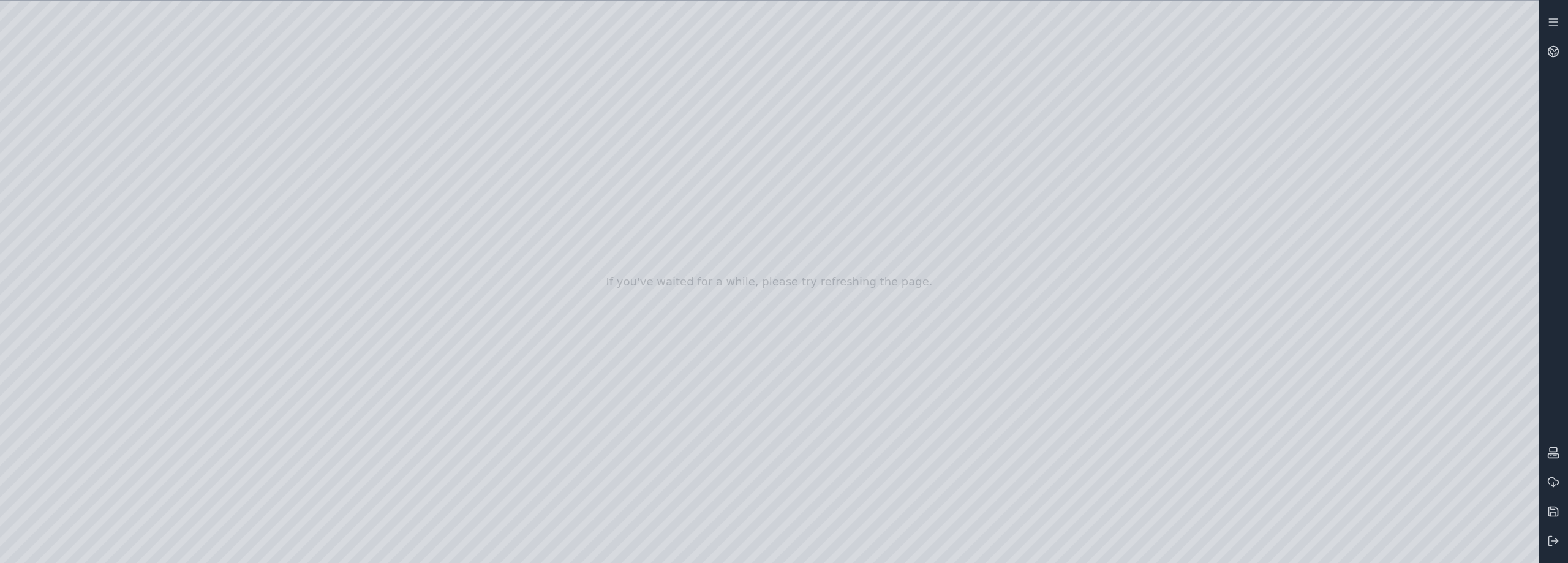
click at [1194, 415] on div at bounding box center [770, 282] width 1539 height 562
click at [1308, 419] on div at bounding box center [770, 282] width 1539 height 562
drag, startPoint x: 1187, startPoint y: 328, endPoint x: 1096, endPoint y: 285, distance: 100.6
click at [1096, 285] on div at bounding box center [770, 282] width 1539 height 562
drag, startPoint x: 1126, startPoint y: 294, endPoint x: 1031, endPoint y: 209, distance: 127.5
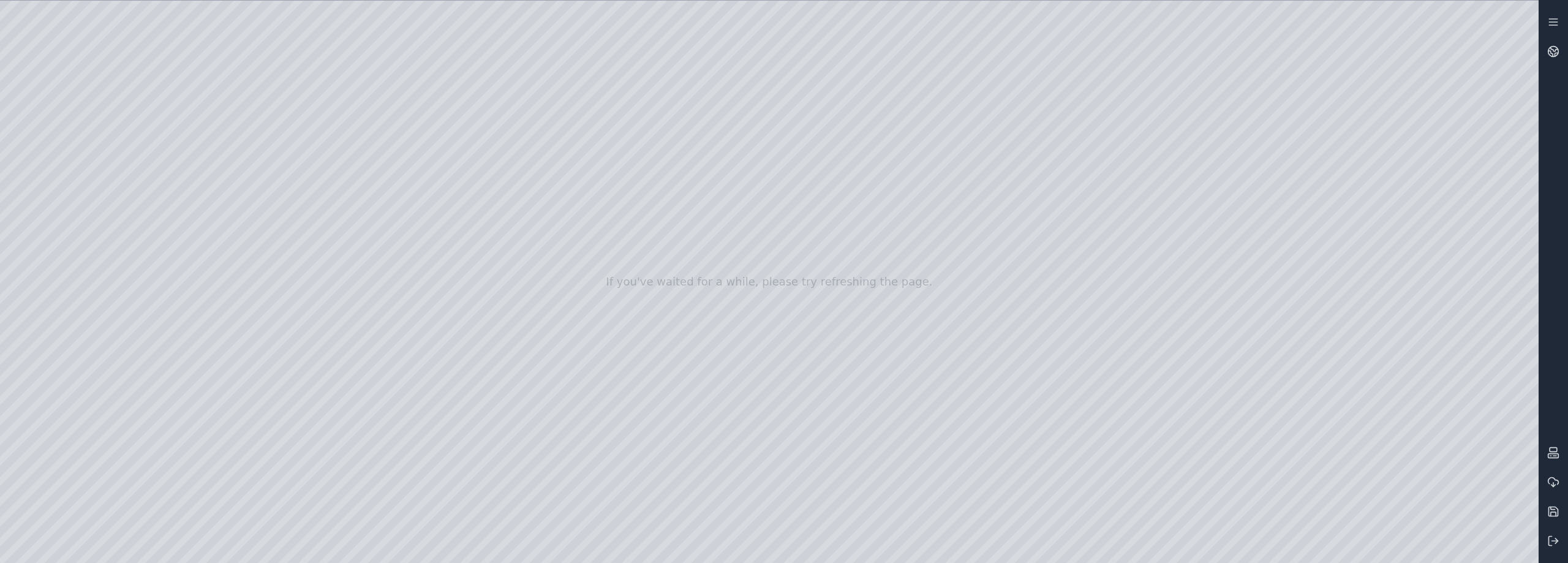
click at [1524, 15] on div at bounding box center [770, 282] width 1539 height 562
click at [1469, 13] on div at bounding box center [770, 282] width 1539 height 562
click at [1448, 182] on div at bounding box center [770, 282] width 1539 height 562
click at [1436, 208] on div at bounding box center [770, 282] width 1539 height 562
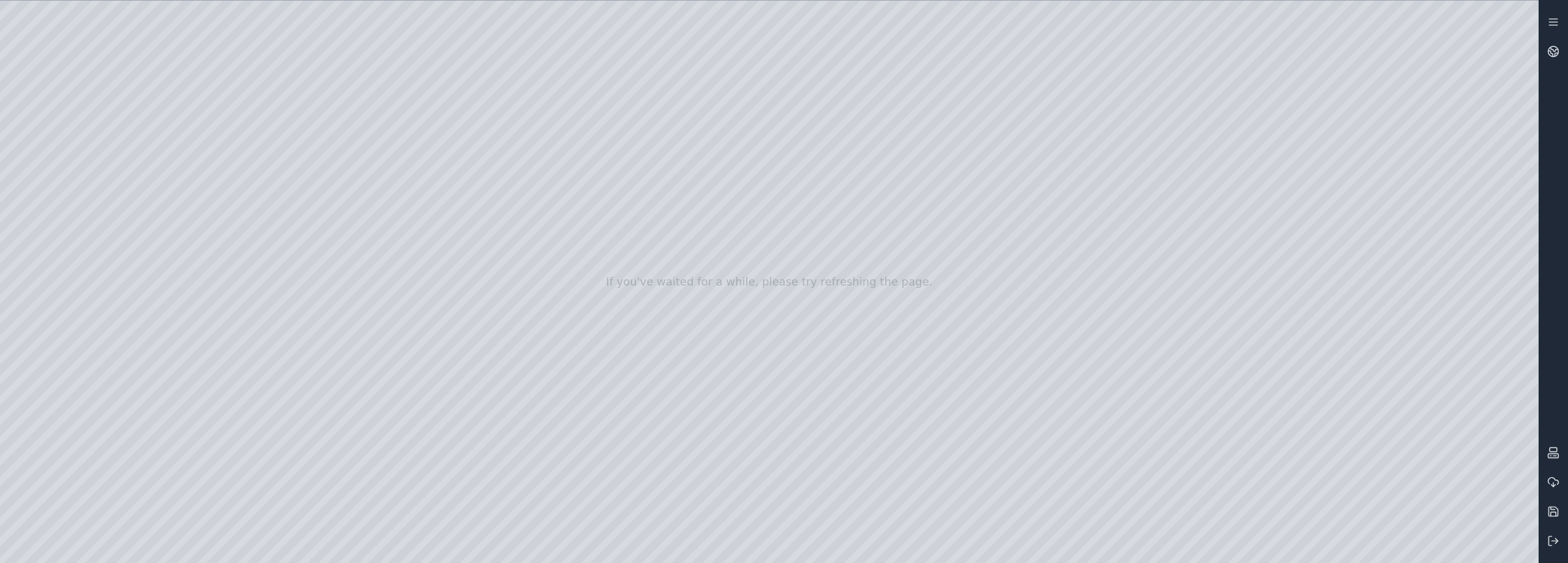
click at [1436, 235] on div at bounding box center [770, 282] width 1539 height 562
click at [1439, 273] on div at bounding box center [770, 282] width 1539 height 562
click at [1438, 268] on div at bounding box center [770, 282] width 1539 height 562
click at [1437, 267] on div at bounding box center [770, 282] width 1539 height 562
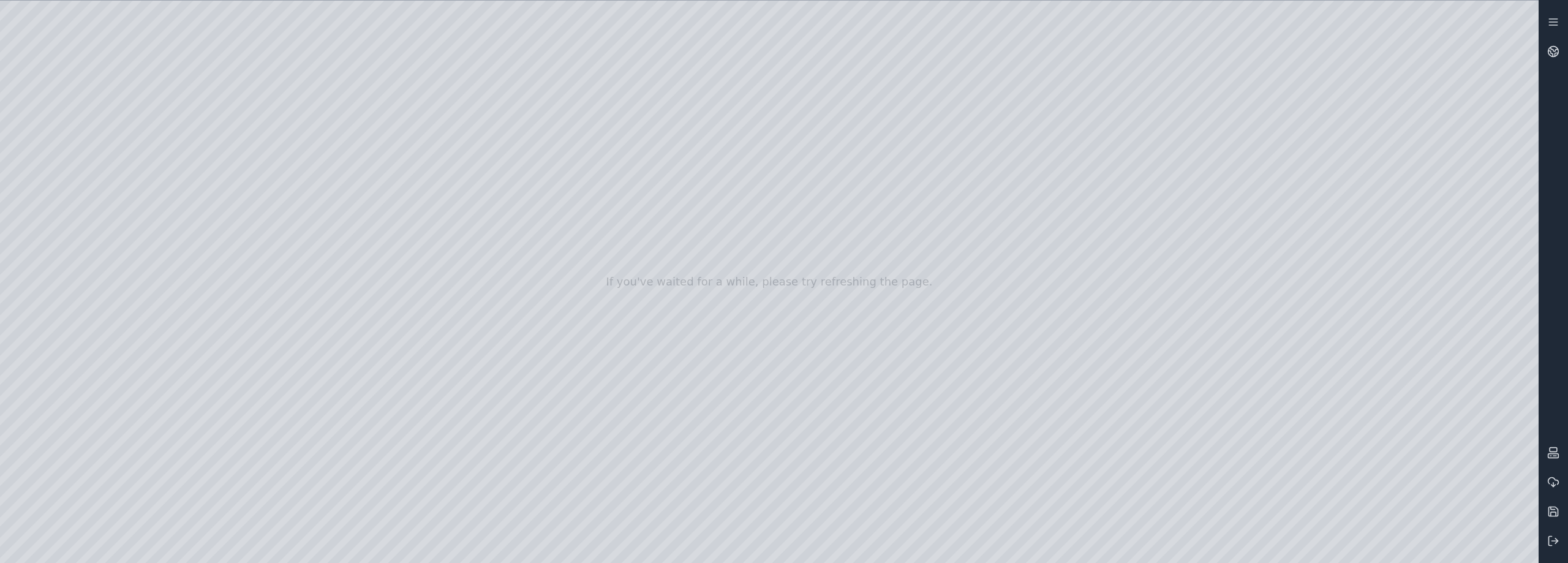
click at [1411, 90] on div at bounding box center [770, 282] width 1539 height 562
click at [1520, 16] on div at bounding box center [770, 282] width 1539 height 562
click at [1517, 16] on div at bounding box center [770, 282] width 1539 height 562
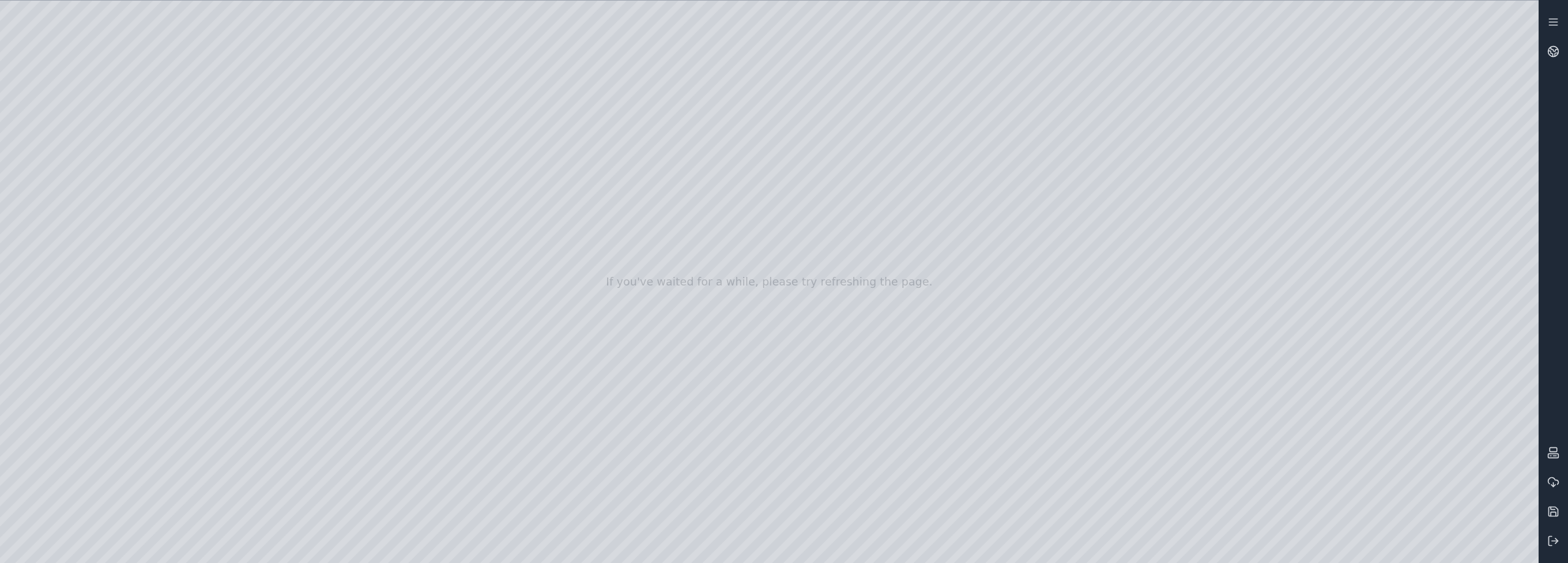
click at [1518, 54] on div at bounding box center [770, 282] width 1539 height 562
click at [1522, 19] on div at bounding box center [770, 282] width 1539 height 562
click at [1553, 22] on icon at bounding box center [1553, 22] width 12 height 12
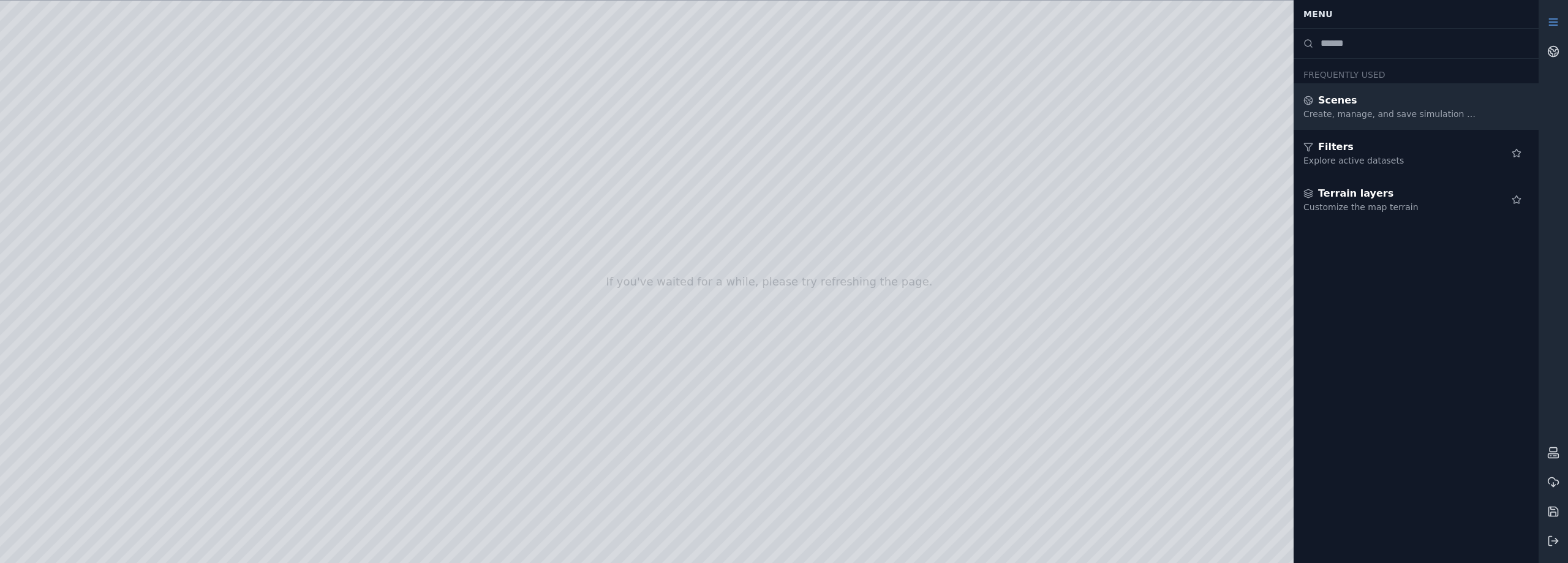
click at [1401, 110] on div "Create, manage, and save simulation scenes" at bounding box center [1392, 114] width 176 height 12
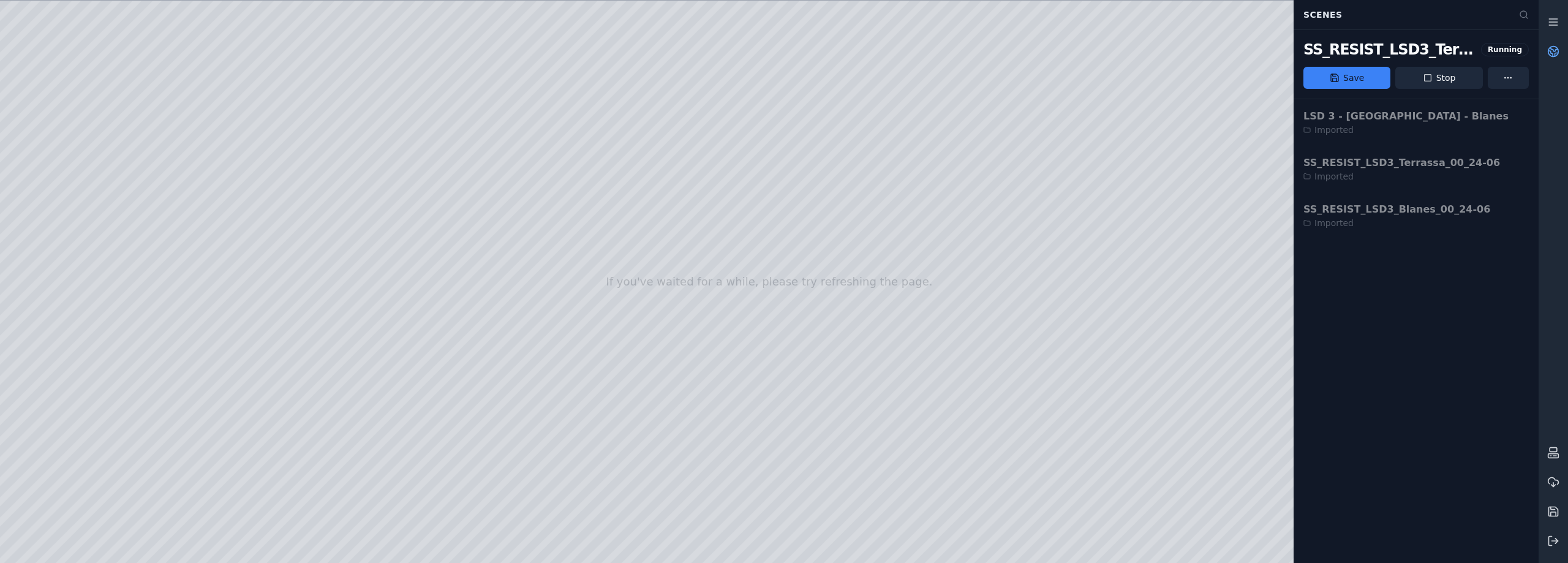
click at [1387, 216] on div "LSD 3 - [GEOGRAPHIC_DATA] - Blanes Imported SS_RESIST_LSD3_Terrassa_00_24-06 Im…" at bounding box center [1416, 168] width 245 height 139
click at [1445, 79] on button "Stop" at bounding box center [1439, 78] width 87 height 22
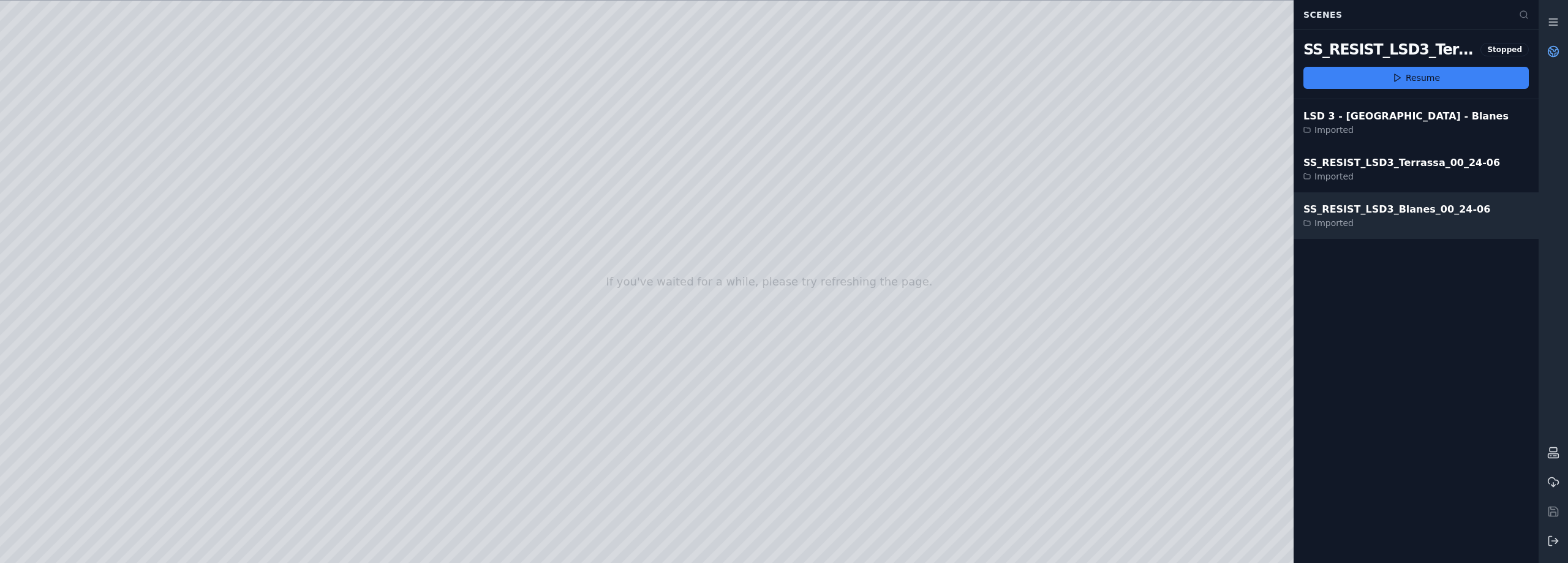
click at [1349, 210] on div "SS_RESIST_LSD3_Blanes_00_24-06" at bounding box center [1397, 209] width 187 height 15
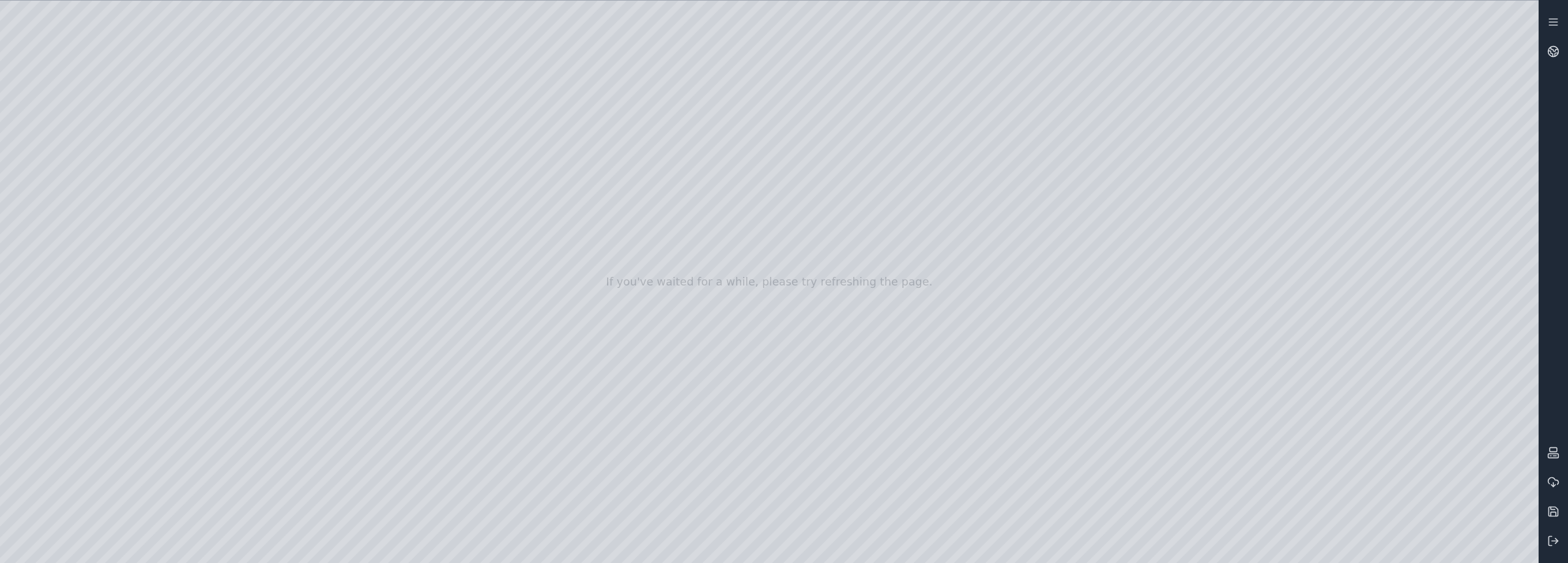
click at [87, 55] on div at bounding box center [770, 282] width 1539 height 562
click at [103, 37] on div at bounding box center [770, 282] width 1539 height 562
click at [107, 37] on div at bounding box center [770, 282] width 1539 height 562
click at [1554, 449] on icon at bounding box center [1553, 452] width 12 height 12
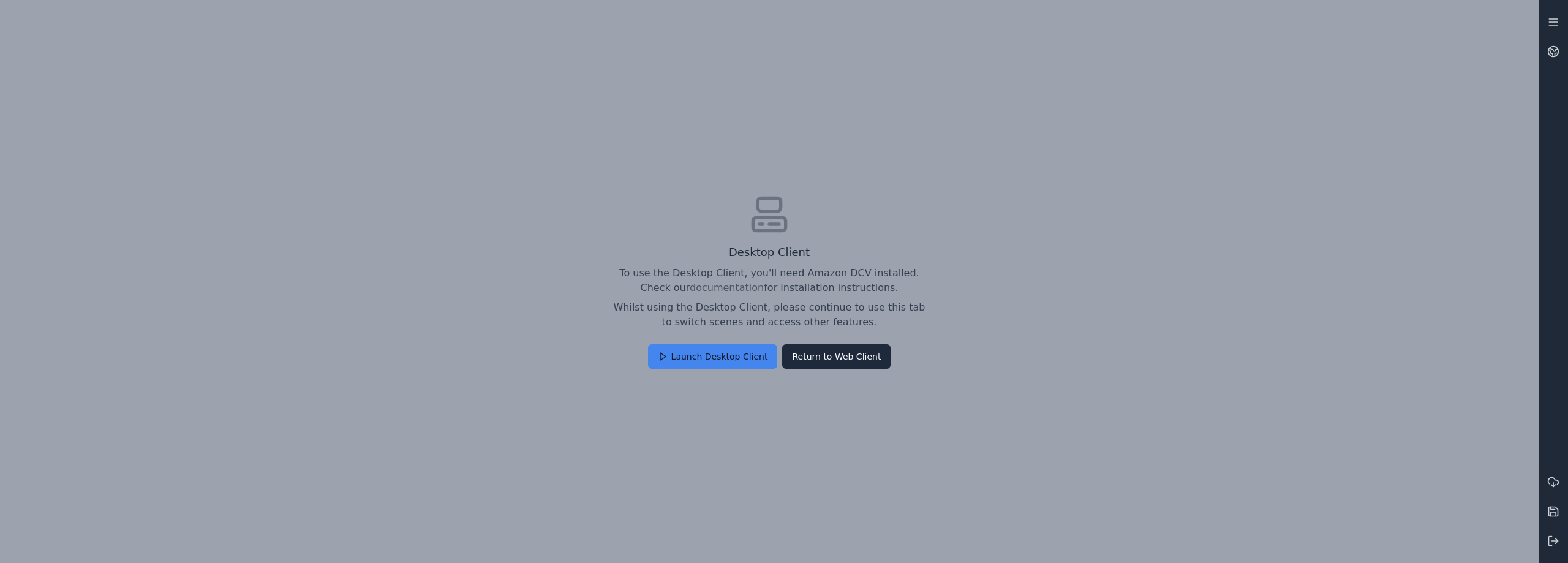
click at [701, 359] on button "Launch Desktop Client" at bounding box center [713, 357] width 130 height 24
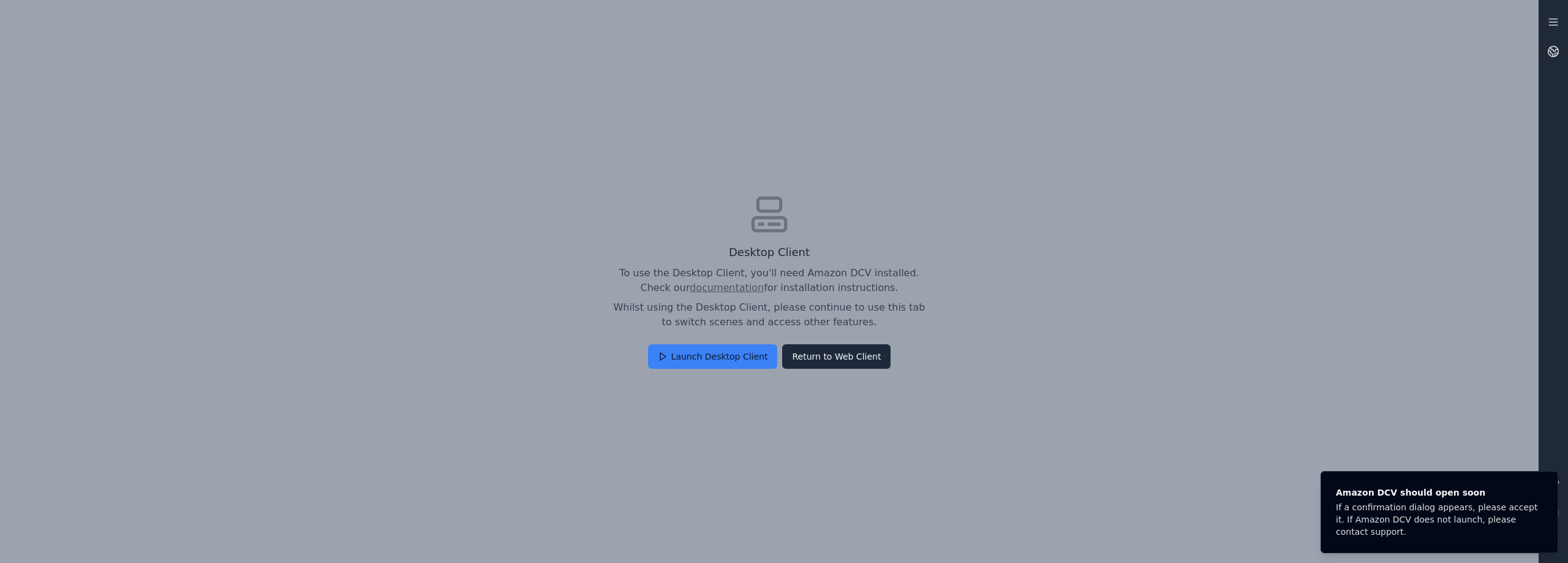
click at [247, 134] on div "Desktop Client To use the Desktop Client, you'll need Amazon DCV installed. Che…" at bounding box center [770, 282] width 1539 height 563
